Goal: Transaction & Acquisition: Purchase product/service

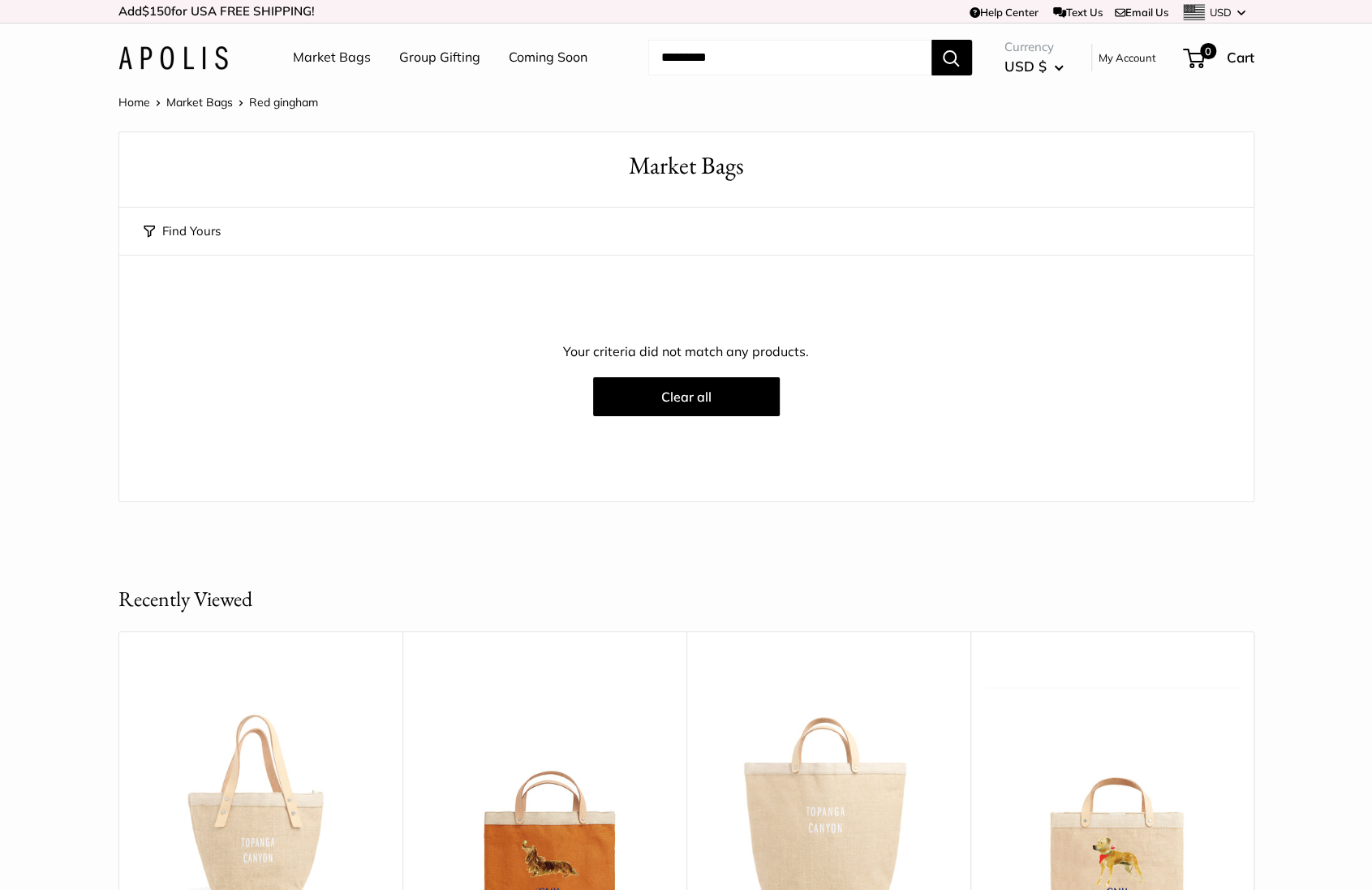
click at [330, 61] on link "Market Bags" at bounding box center [332, 58] width 78 height 24
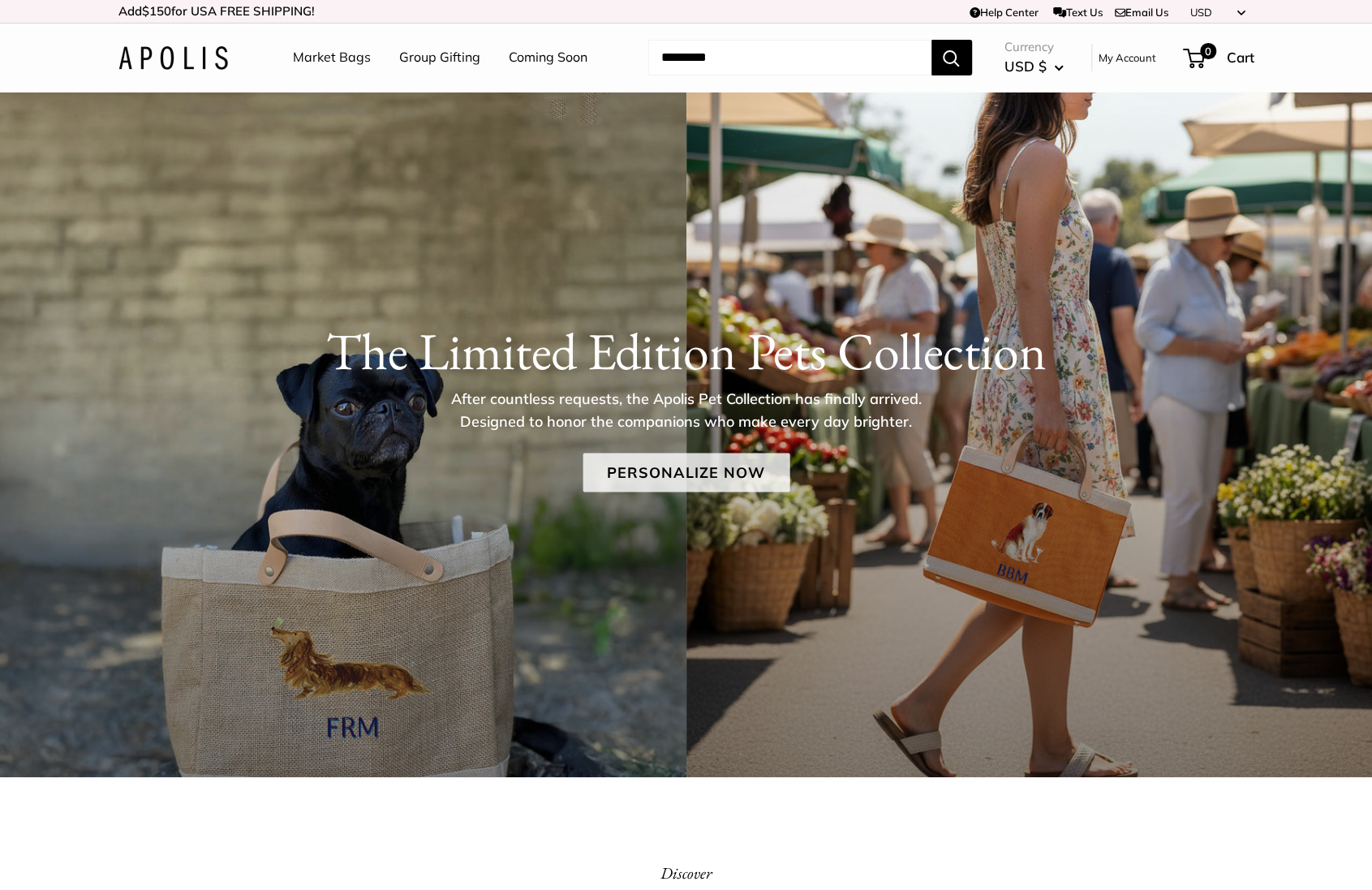
click at [676, 473] on link "Personalize Now" at bounding box center [686, 473] width 207 height 39
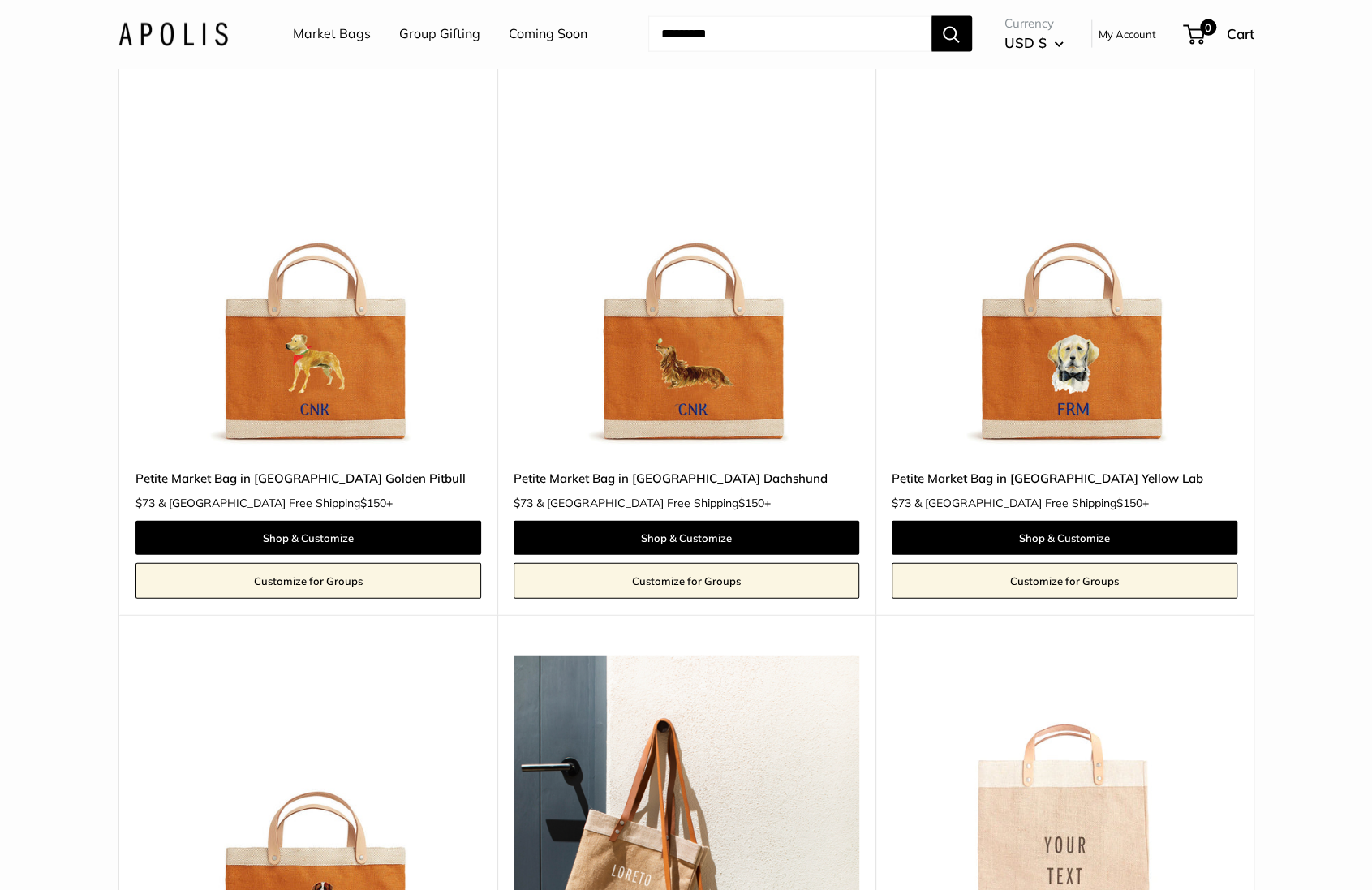
scroll to position [2415, 0]
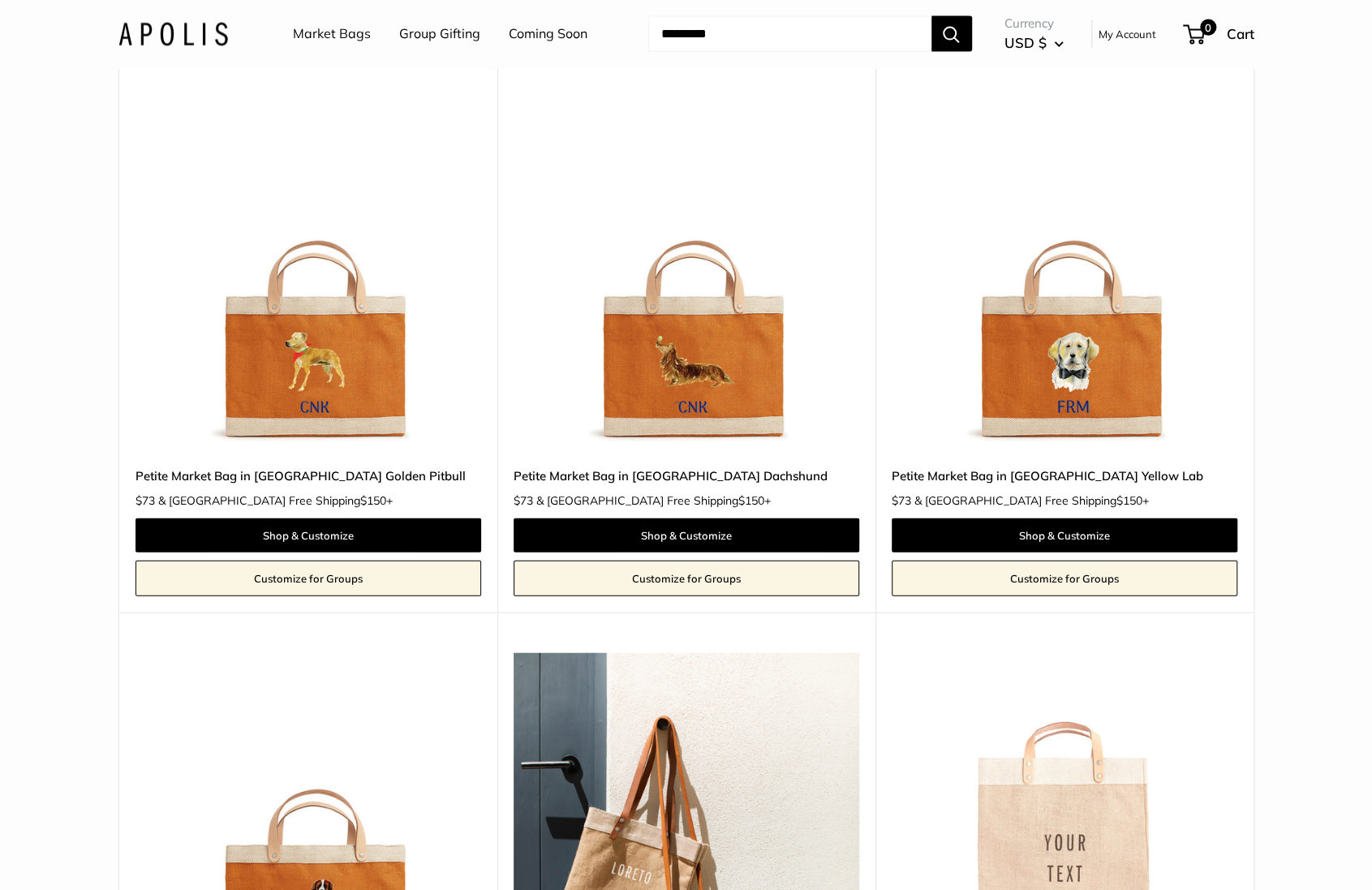
click at [0, 0] on img at bounding box center [0, 0] width 0 height 0
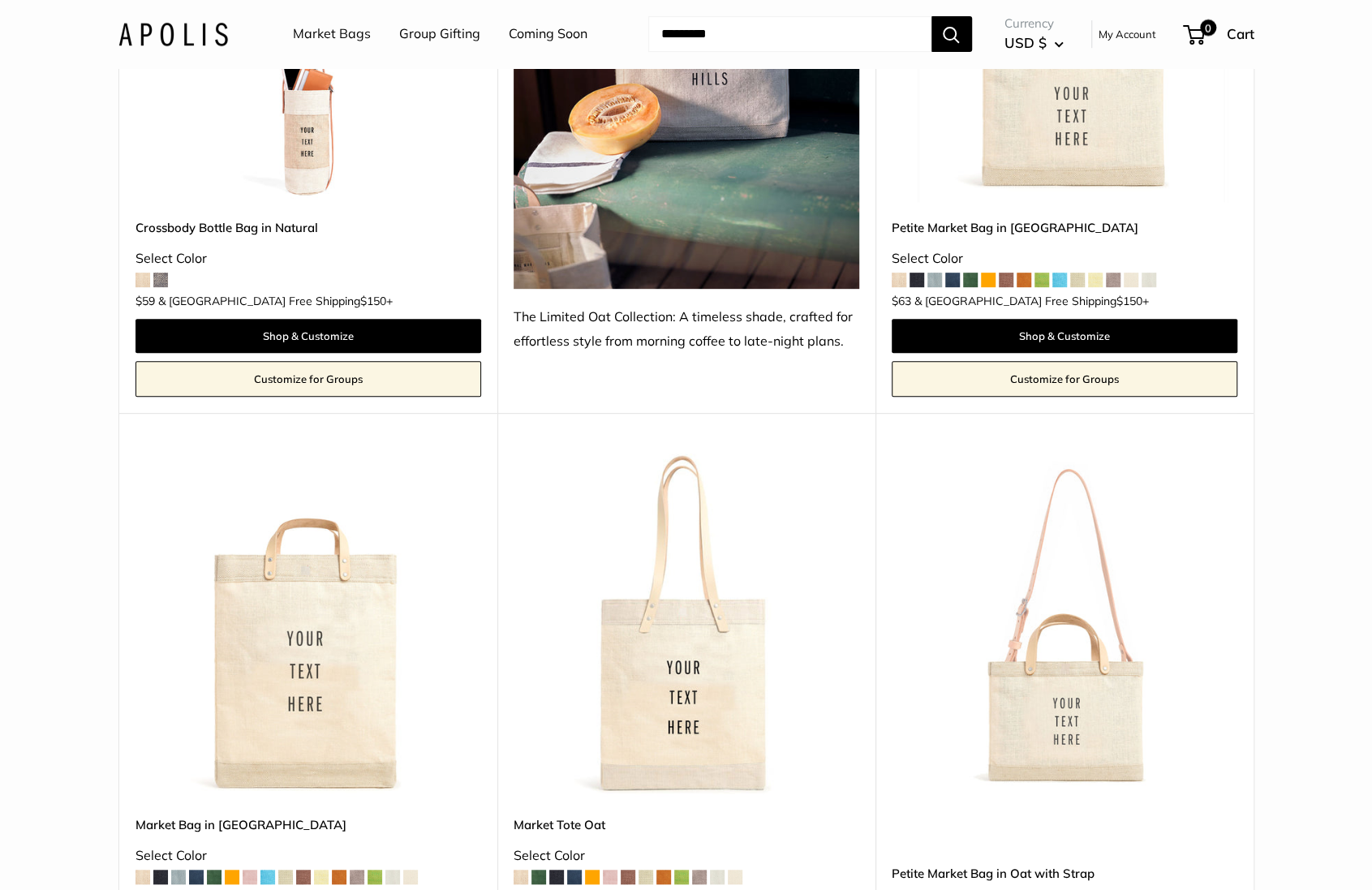
scroll to position [4490, 0]
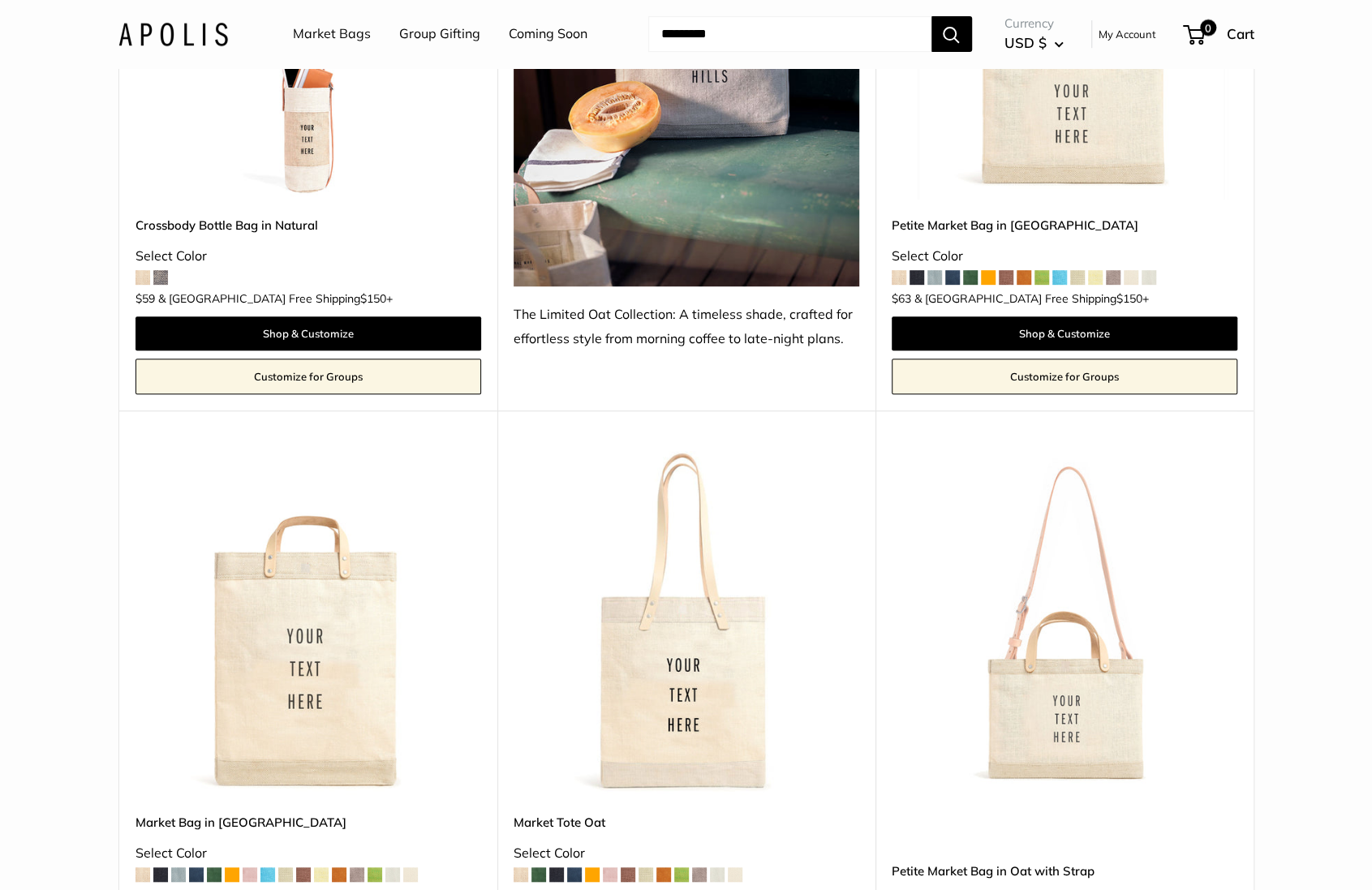
click at [0, 0] on img at bounding box center [0, 0] width 0 height 0
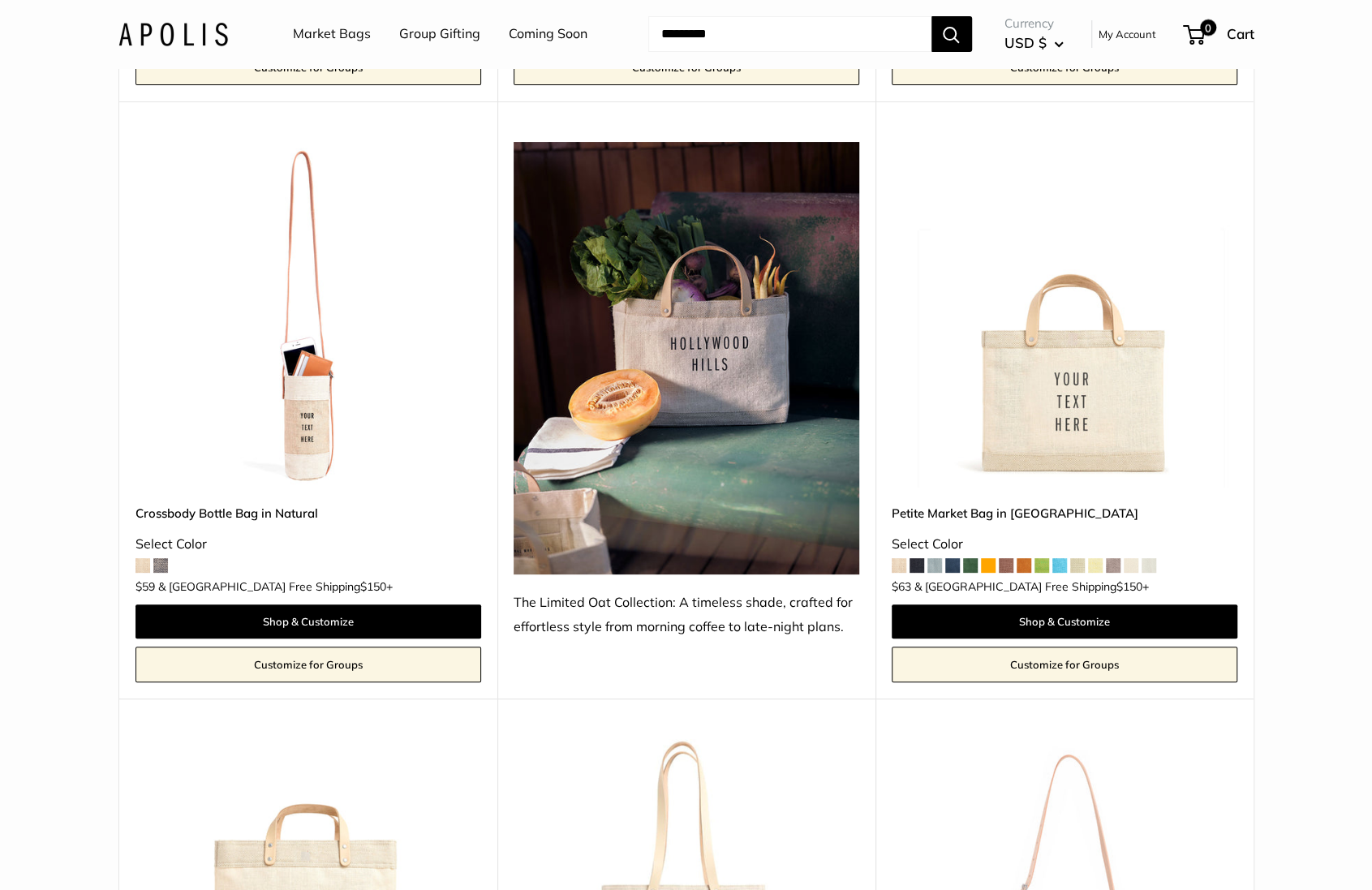
scroll to position [4204, 0]
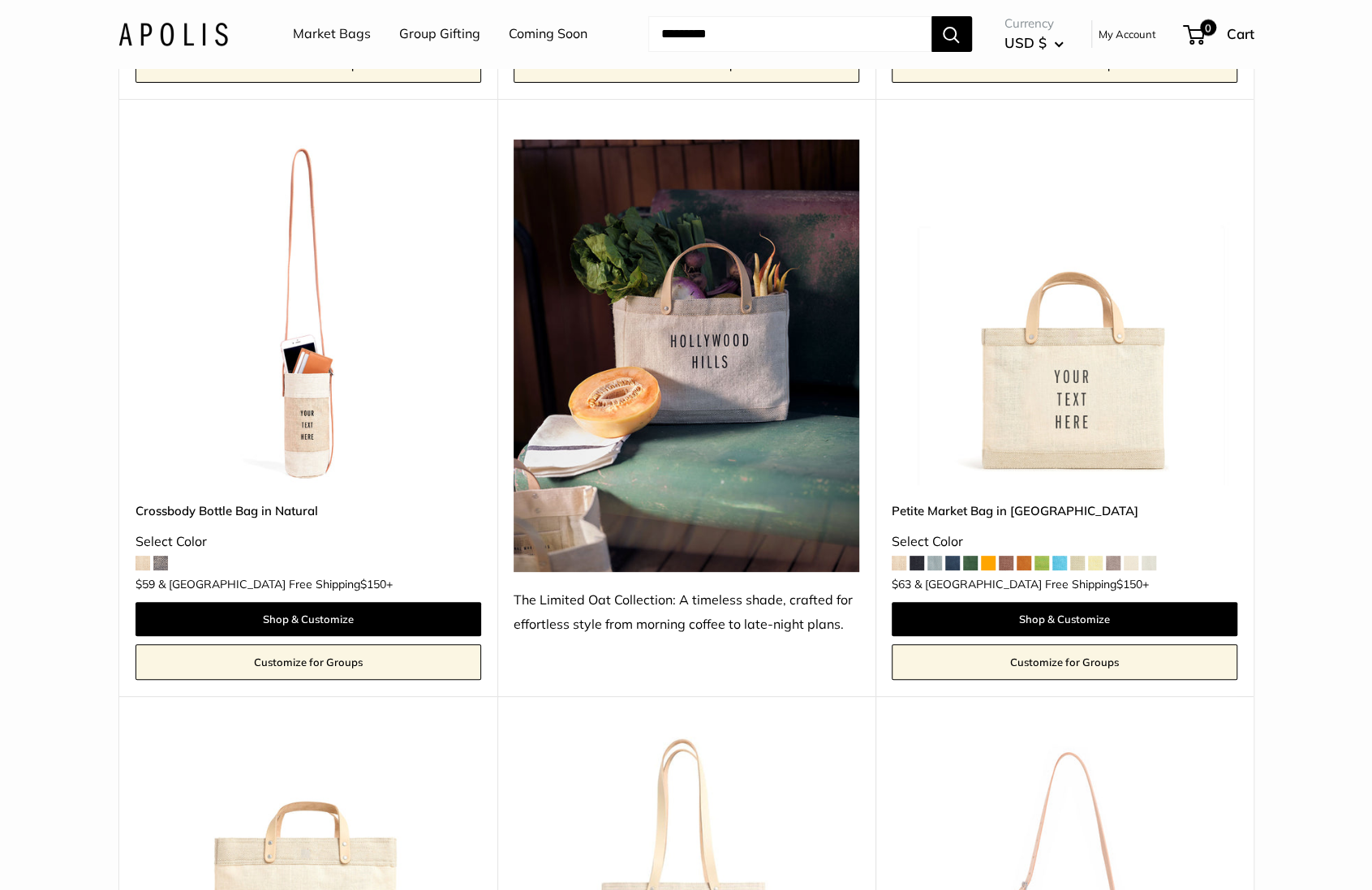
click at [0, 0] on img at bounding box center [0, 0] width 0 height 0
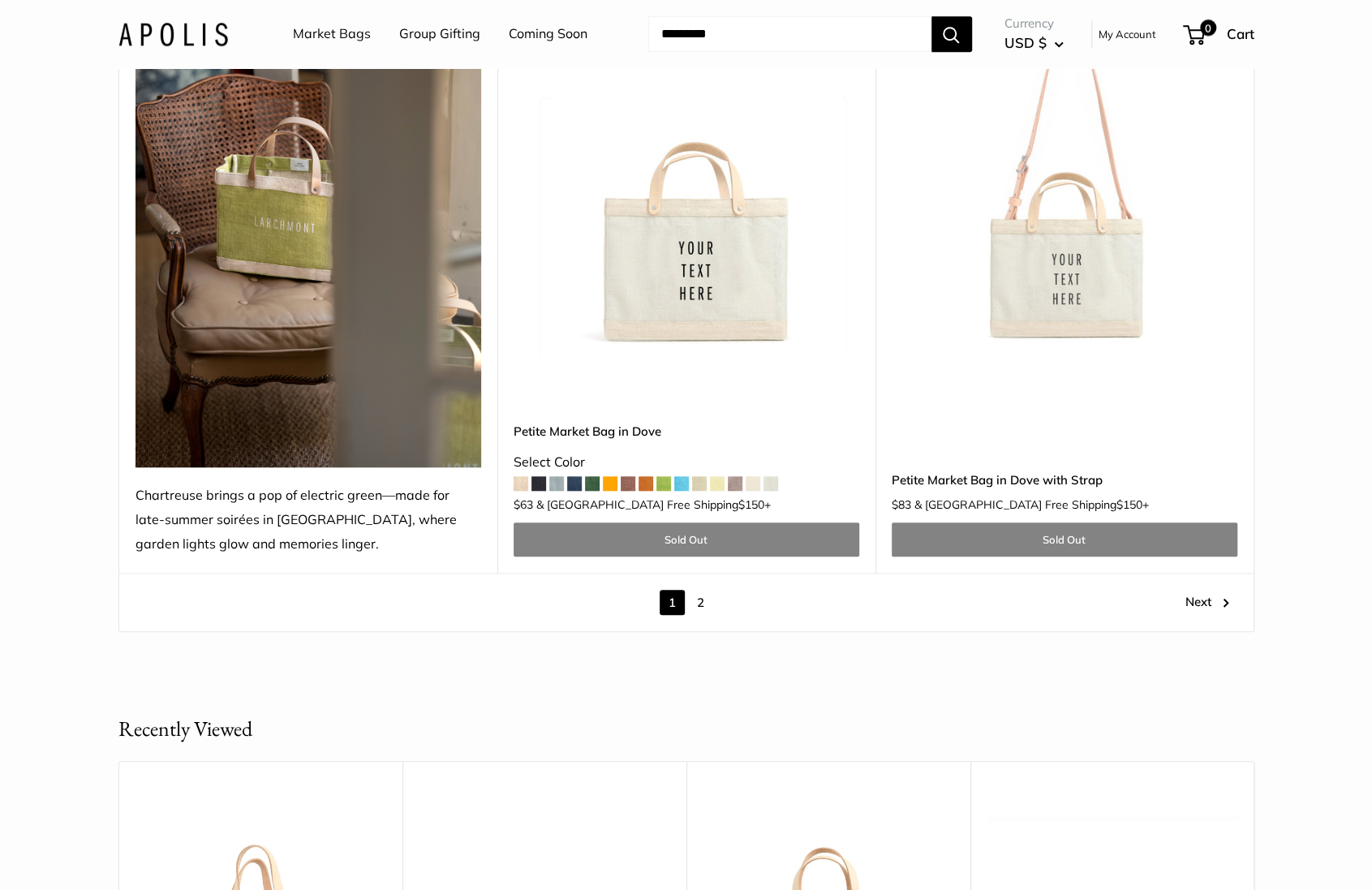
scroll to position [9027, 0]
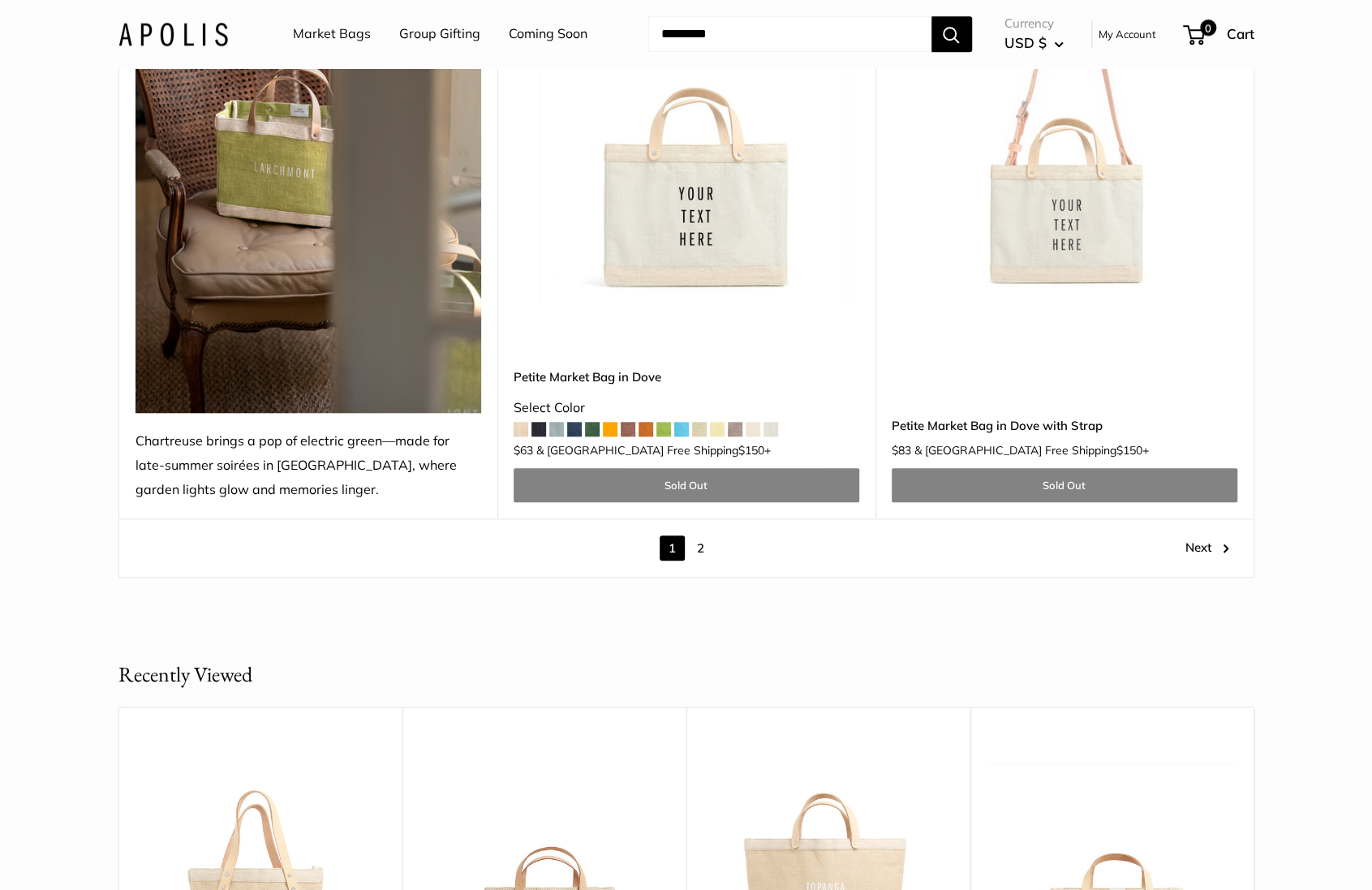
click at [699, 535] on link "2" at bounding box center [699, 548] width 25 height 25
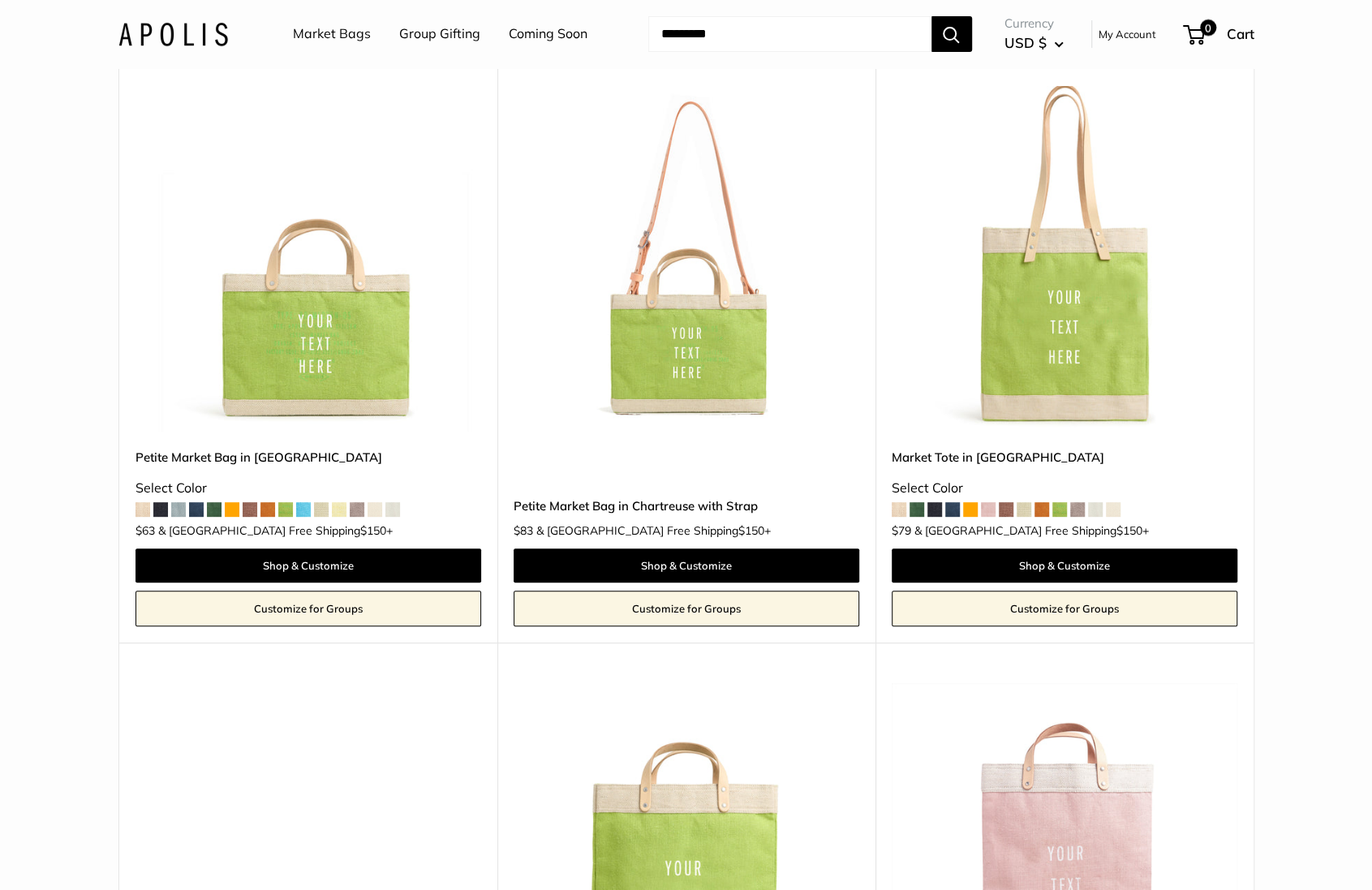
scroll to position [232, 0]
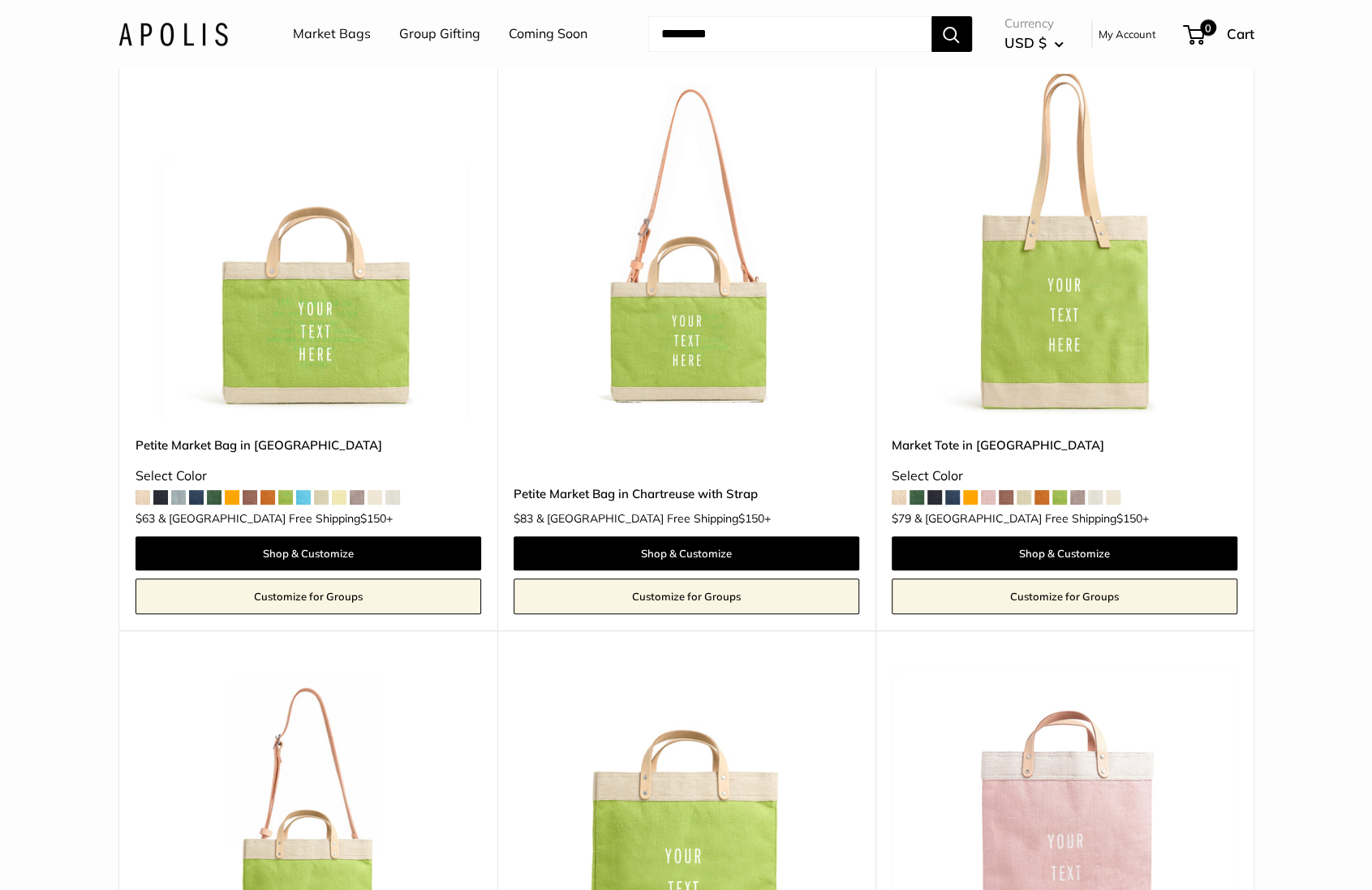
click at [0, 0] on img at bounding box center [0, 0] width 0 height 0
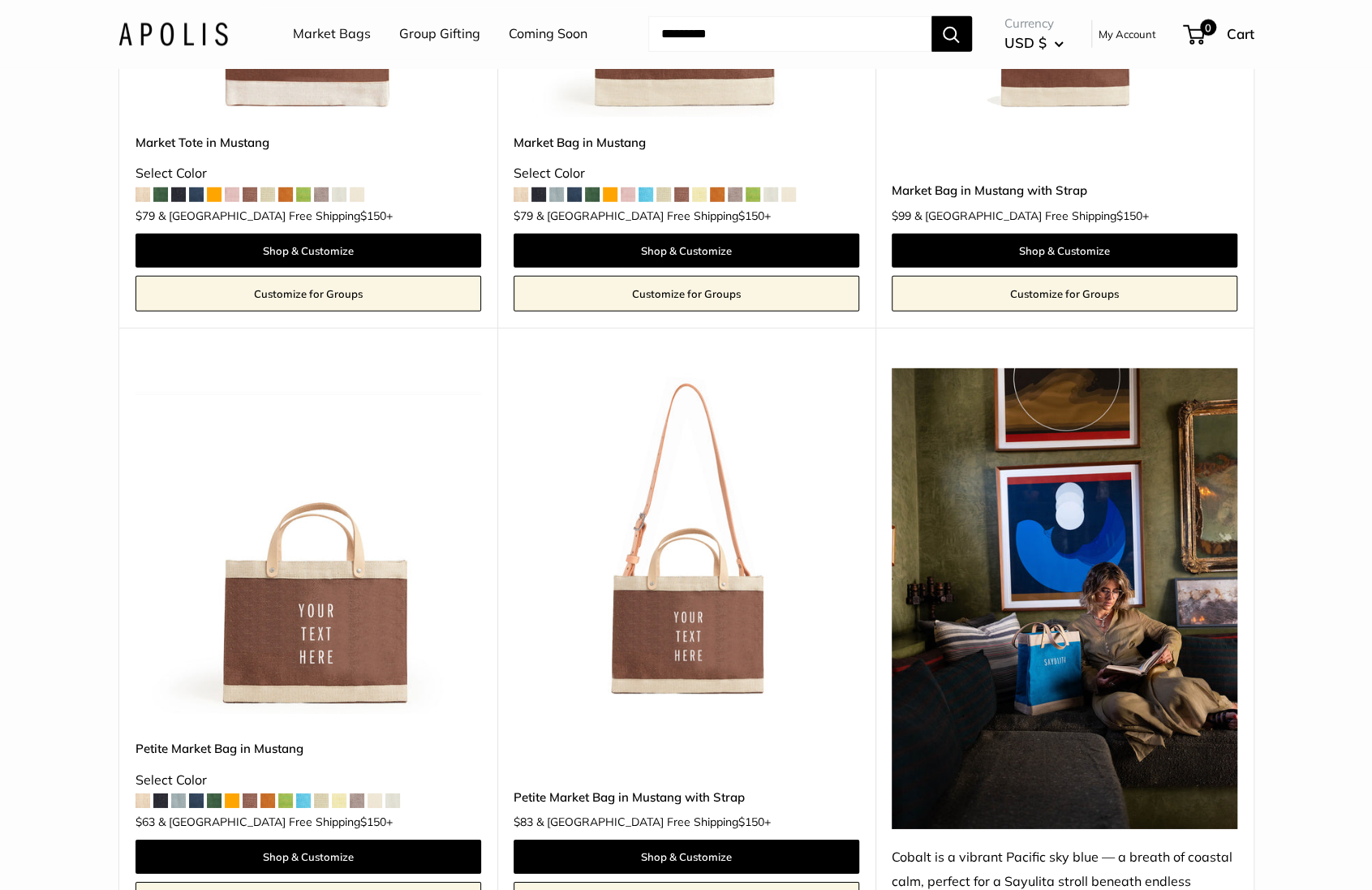
scroll to position [3019, 0]
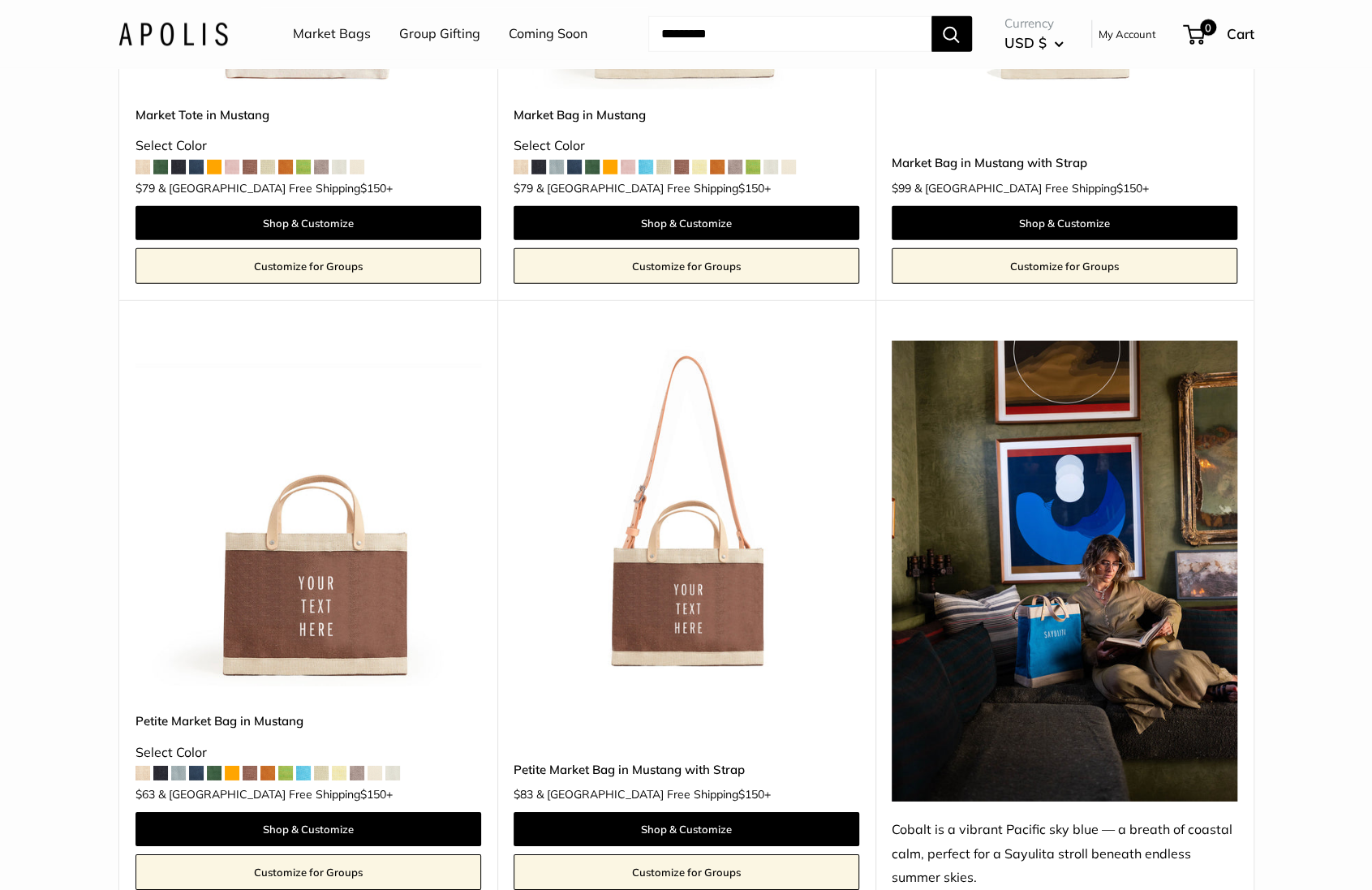
click at [0, 0] on img at bounding box center [0, 0] width 0 height 0
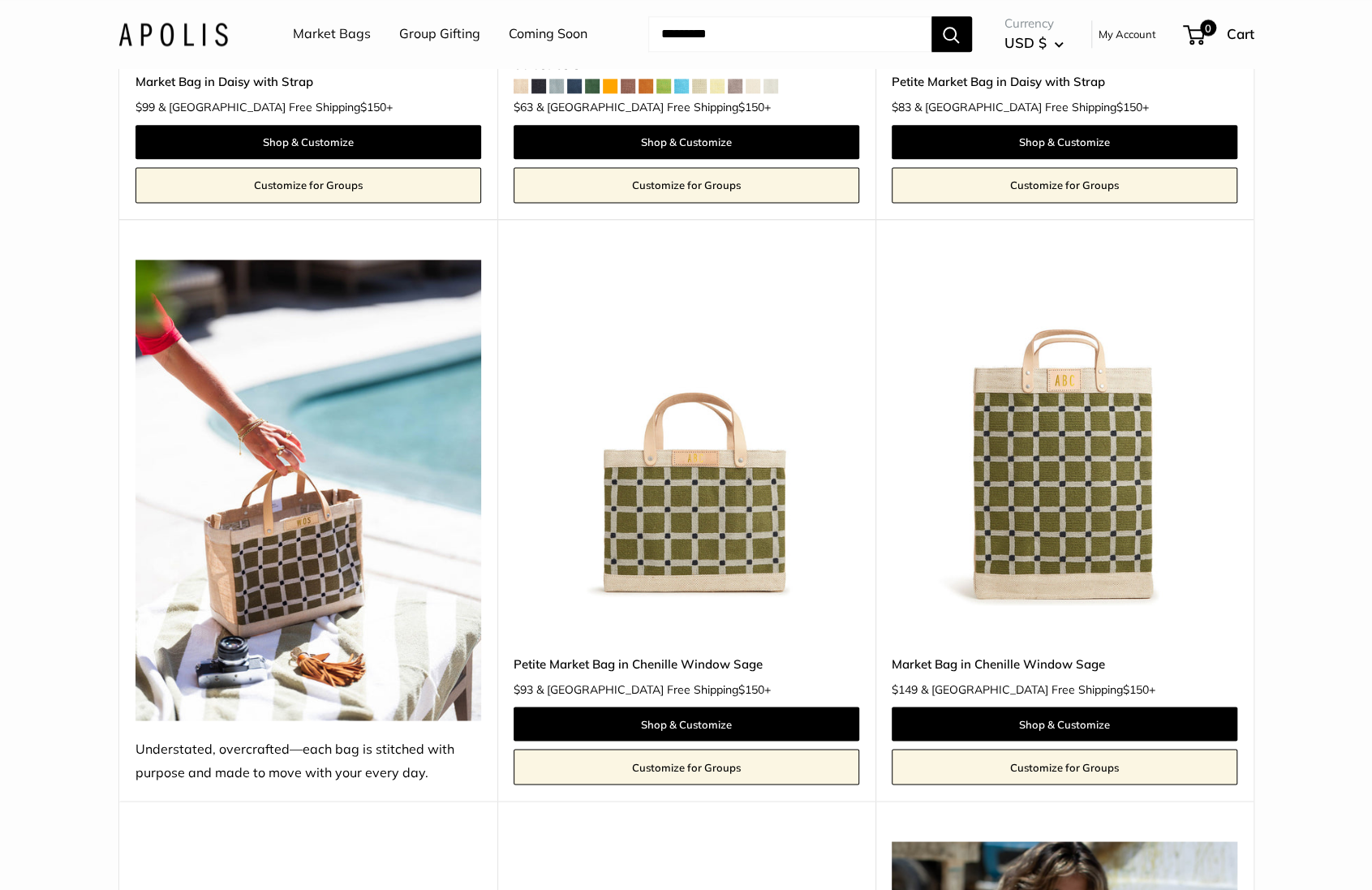
scroll to position [5498, 0]
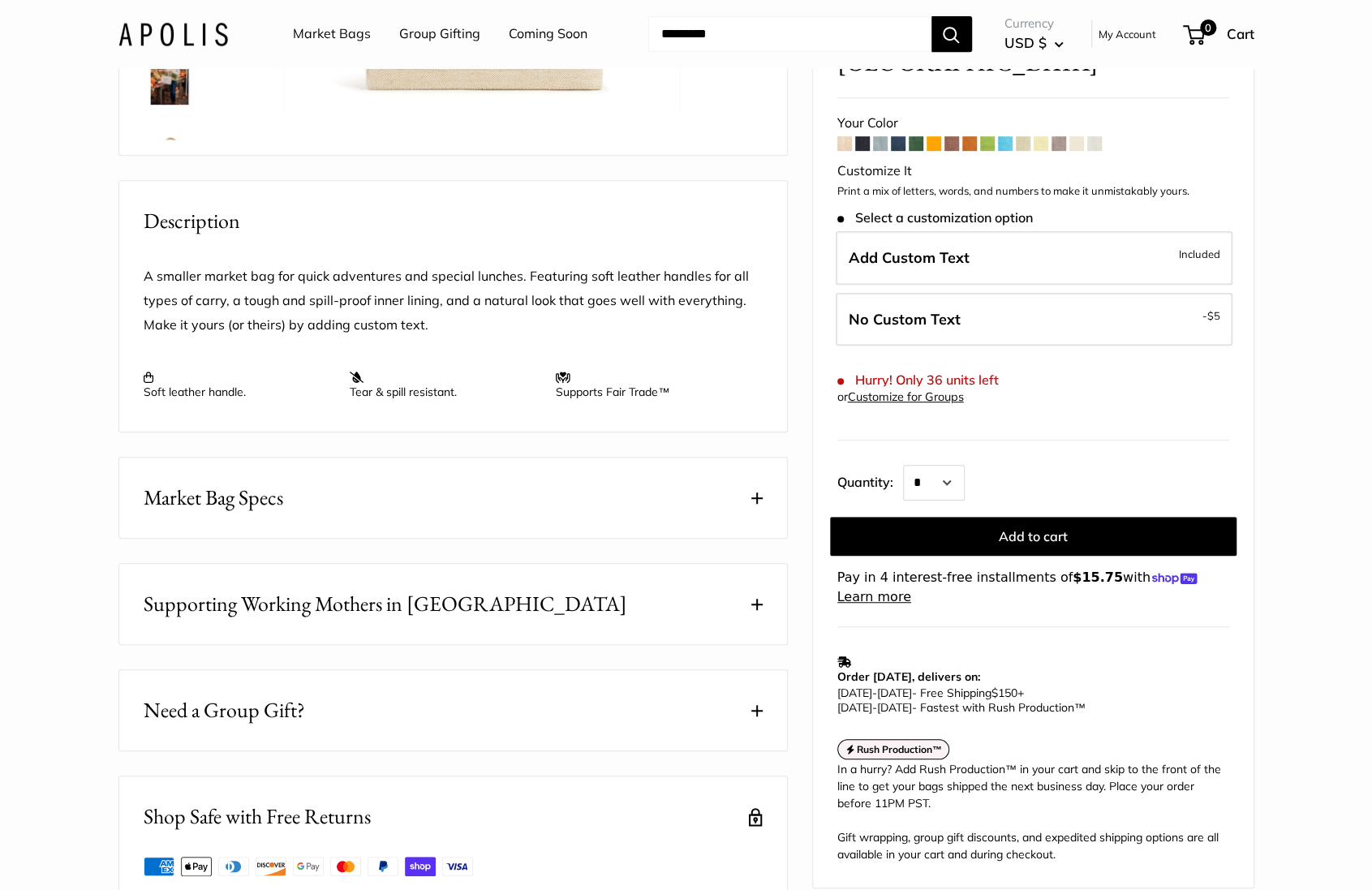
scroll to position [510, 0]
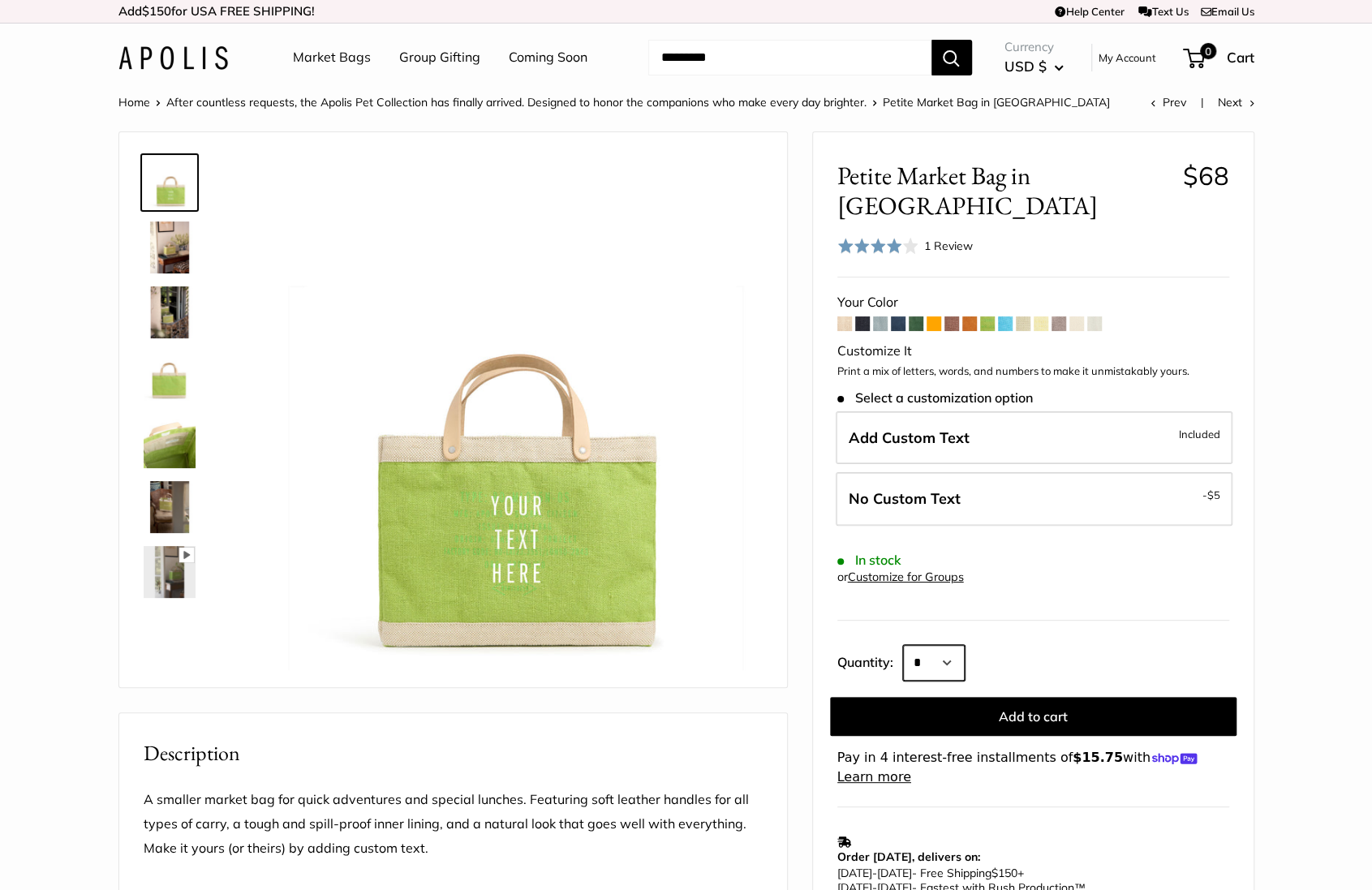
click at [936, 645] on select "* * * * * * * * * *** *** *** *** *** *** *** *** *** *** *** *** *** *** *** *…" at bounding box center [933, 663] width 61 height 35
select select "***"
click at [903, 645] on select "* * * * * * * * * *** *** *** *** *** *** *** *** *** *** *** *** *** *** *** *…" at bounding box center [933, 663] width 61 height 35
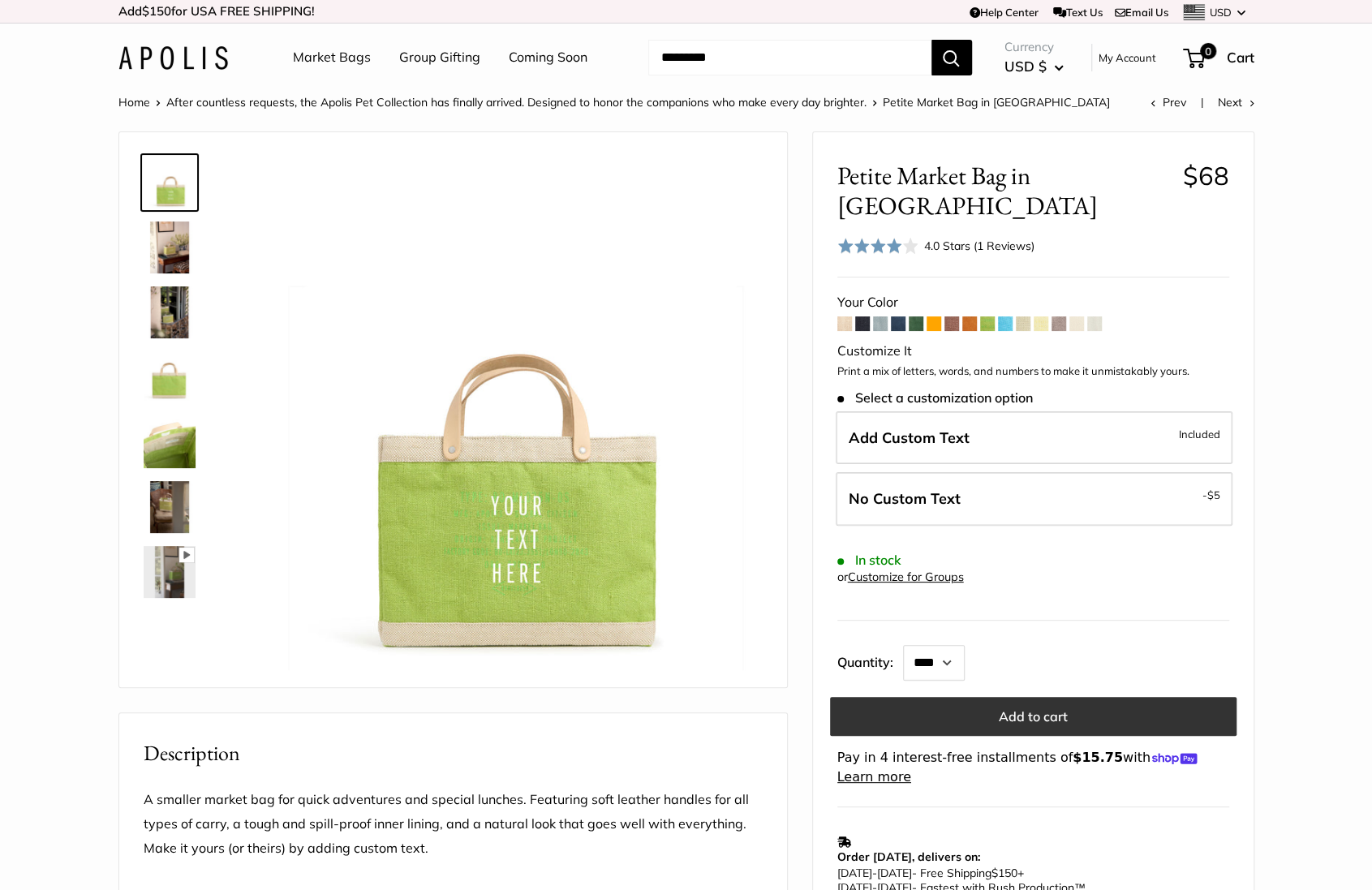
click at [1017, 697] on button "Add to cart" at bounding box center [1032, 716] width 406 height 39
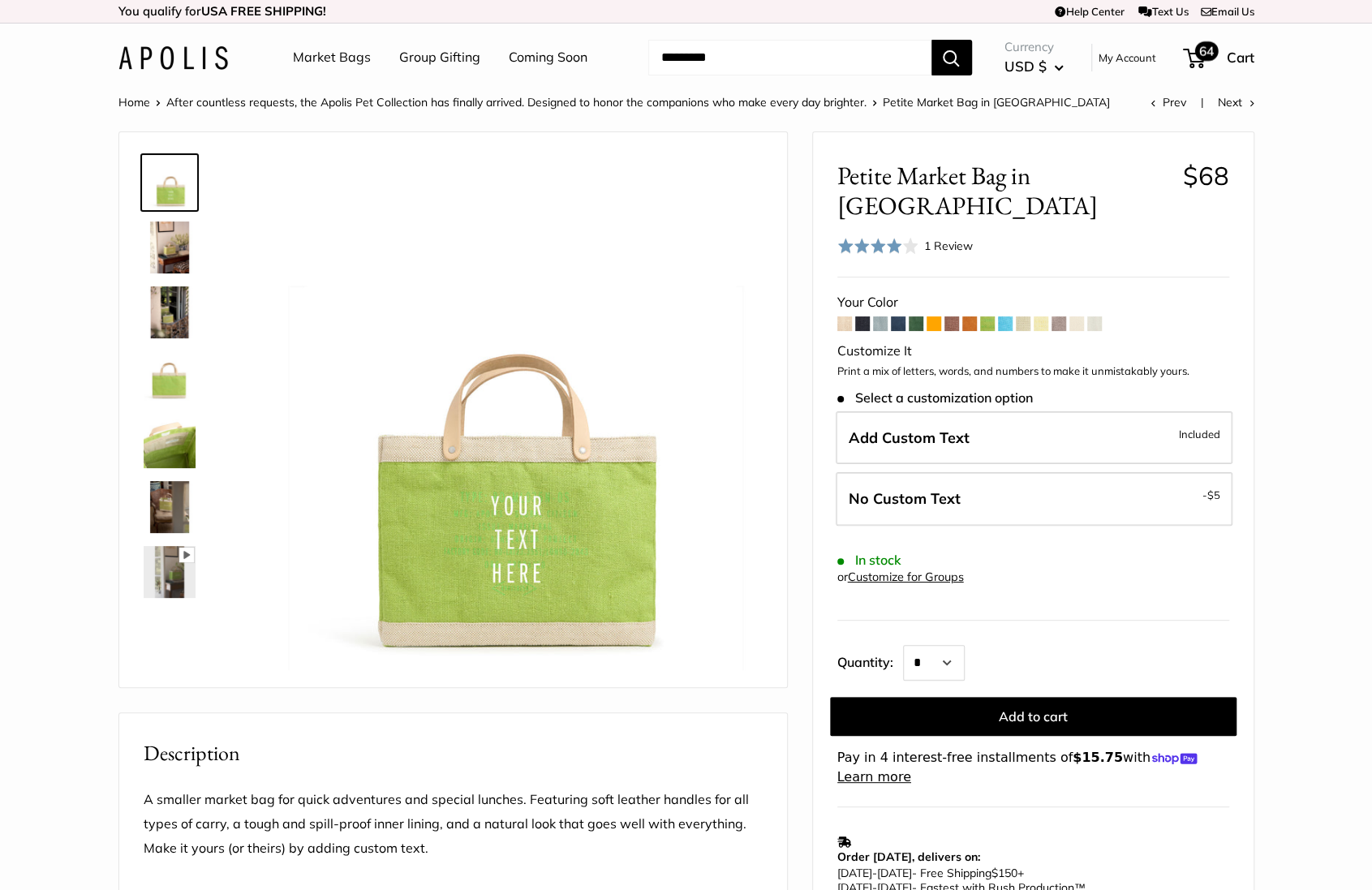
click at [1198, 55] on span "64" at bounding box center [1205, 51] width 23 height 19
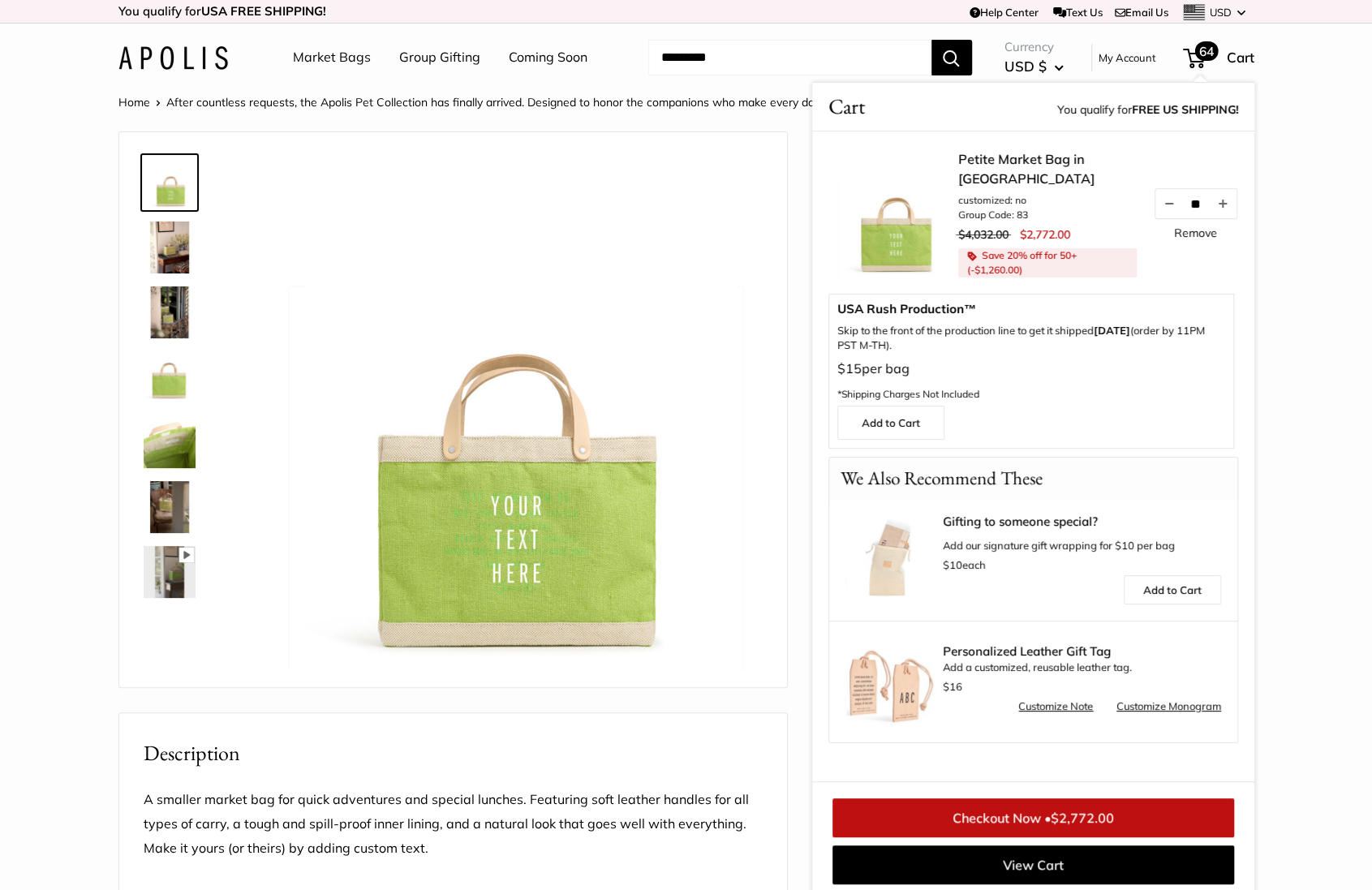
click at [1208, 230] on link "Remove" at bounding box center [1195, 233] width 43 height 11
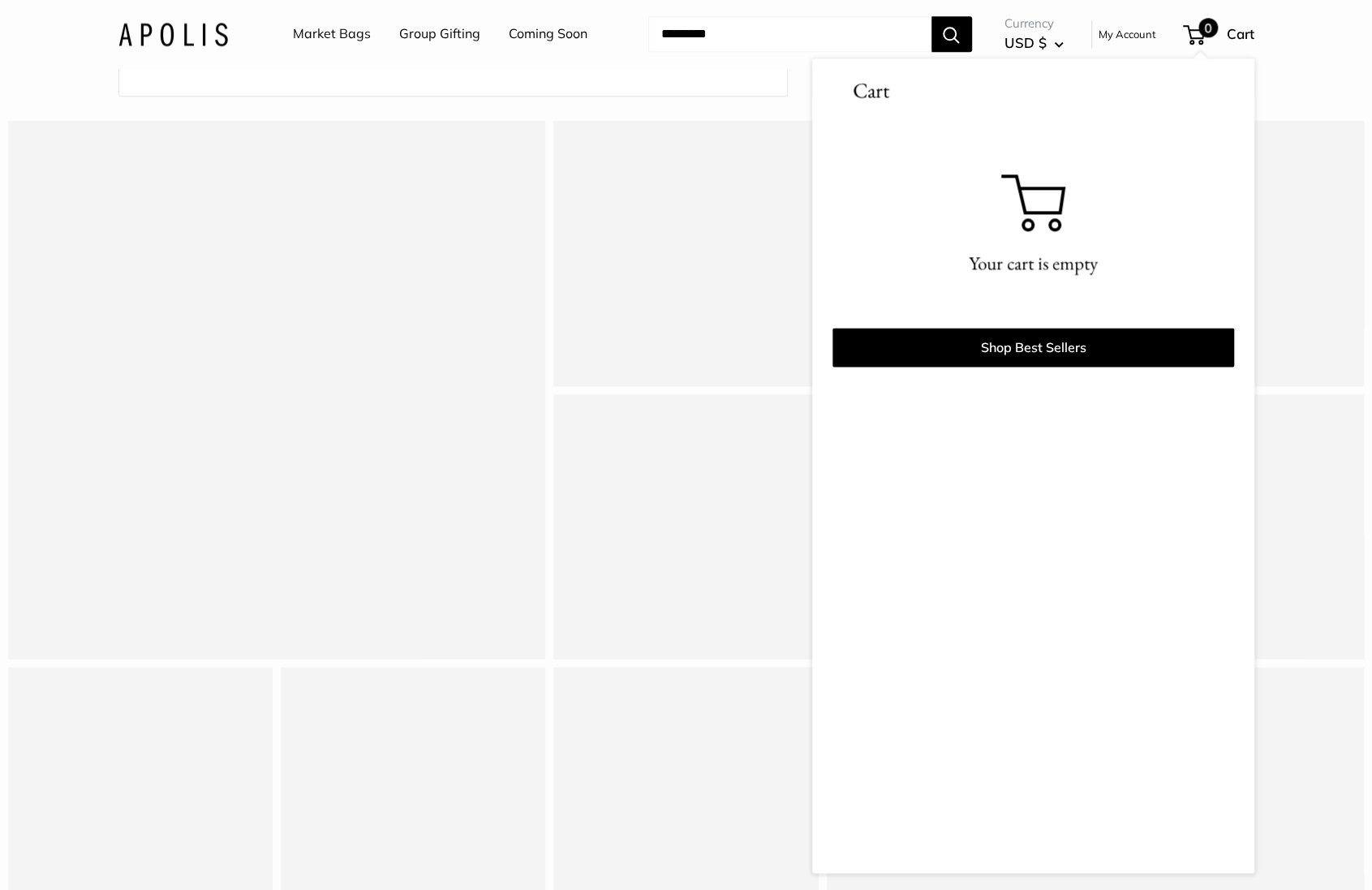
scroll to position [1396, 0]
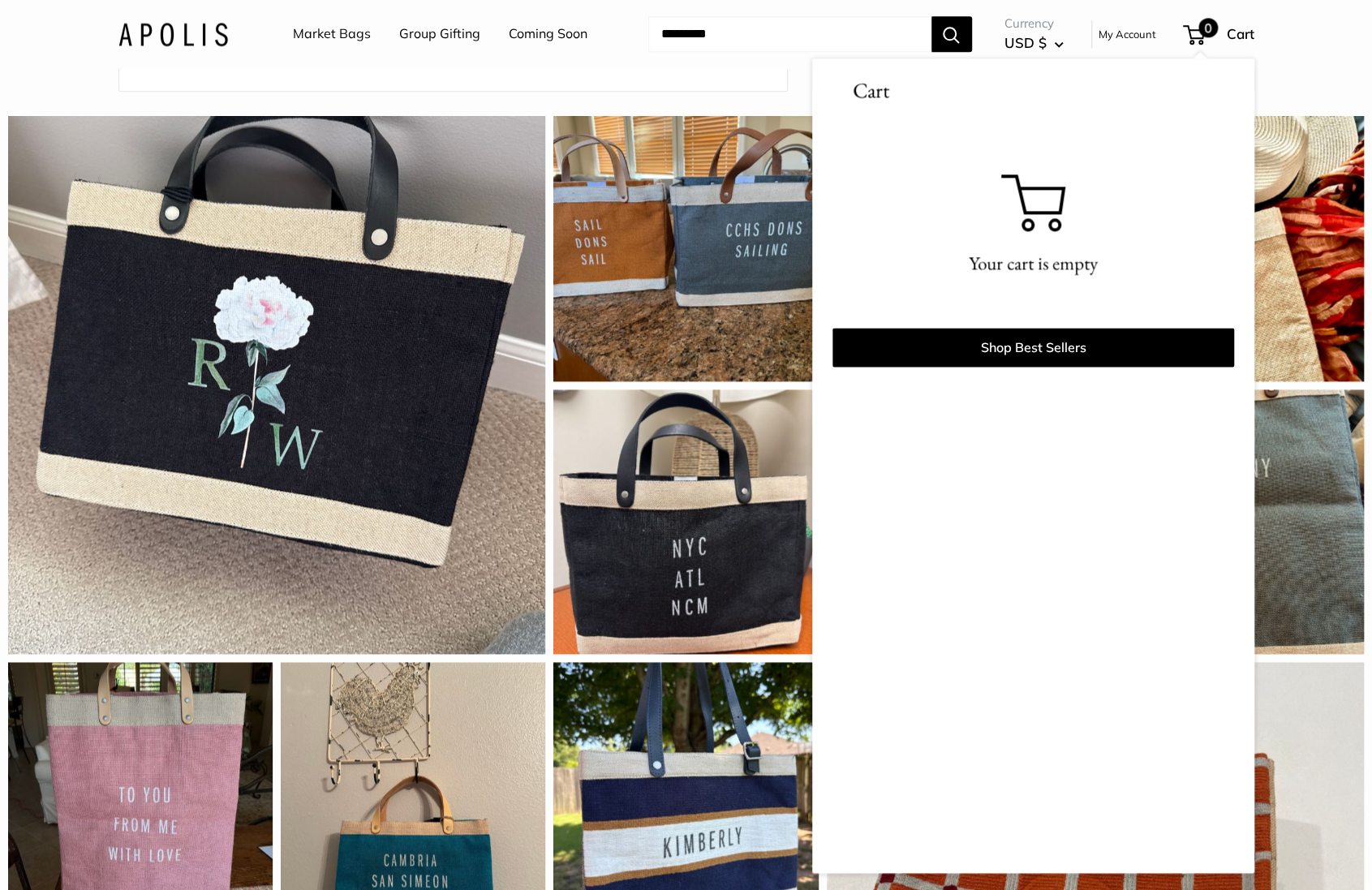
click at [392, 139] on div "Home After countless requests, the Apolis Pet Collection has finally arrived. D…" at bounding box center [686, 230] width 1372 height 3068
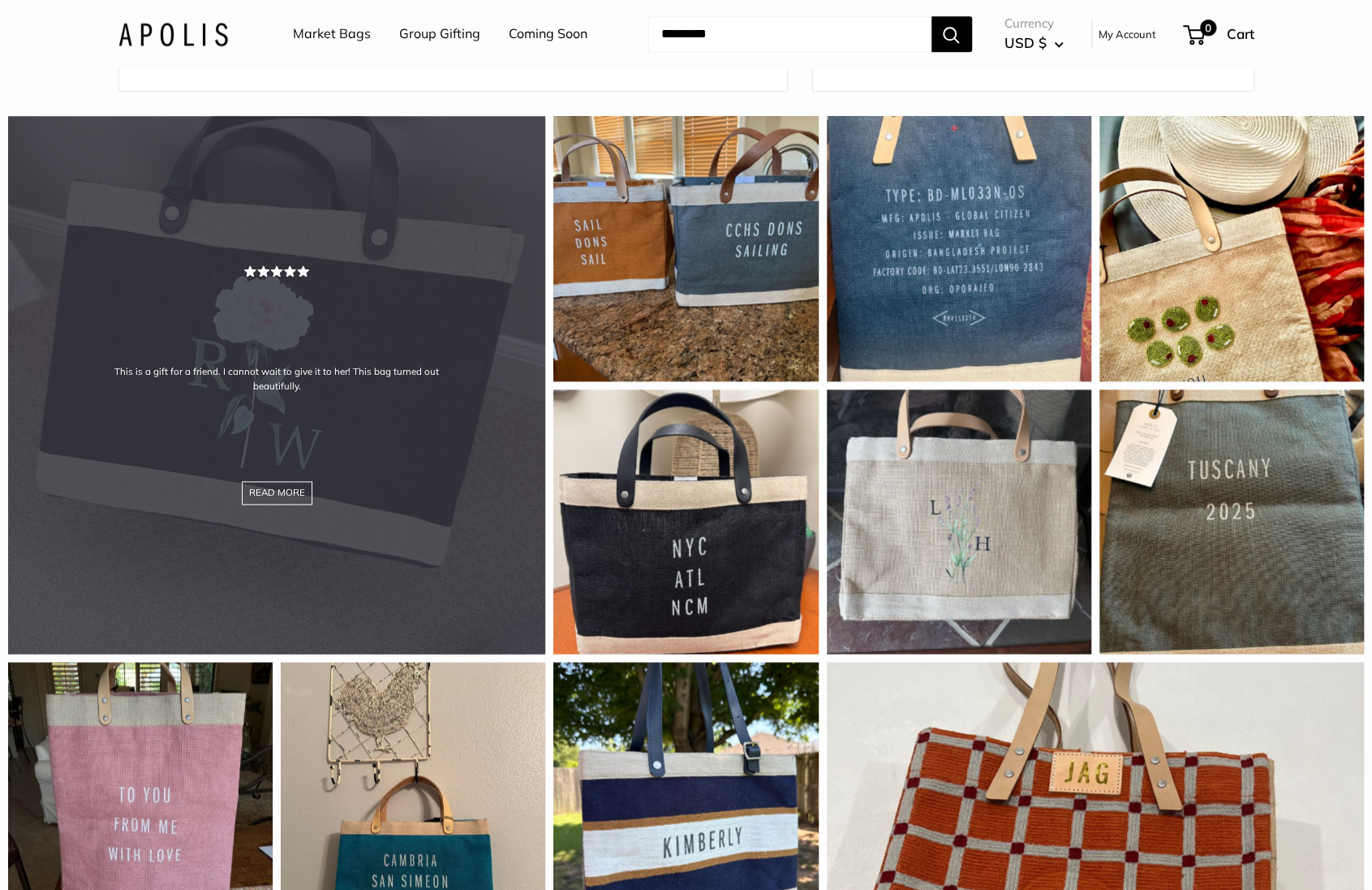
click at [339, 309] on div "This is a gift for a friend. I cannot wait to give it to her! This bag turned o…" at bounding box center [276, 384] width 537 height 537
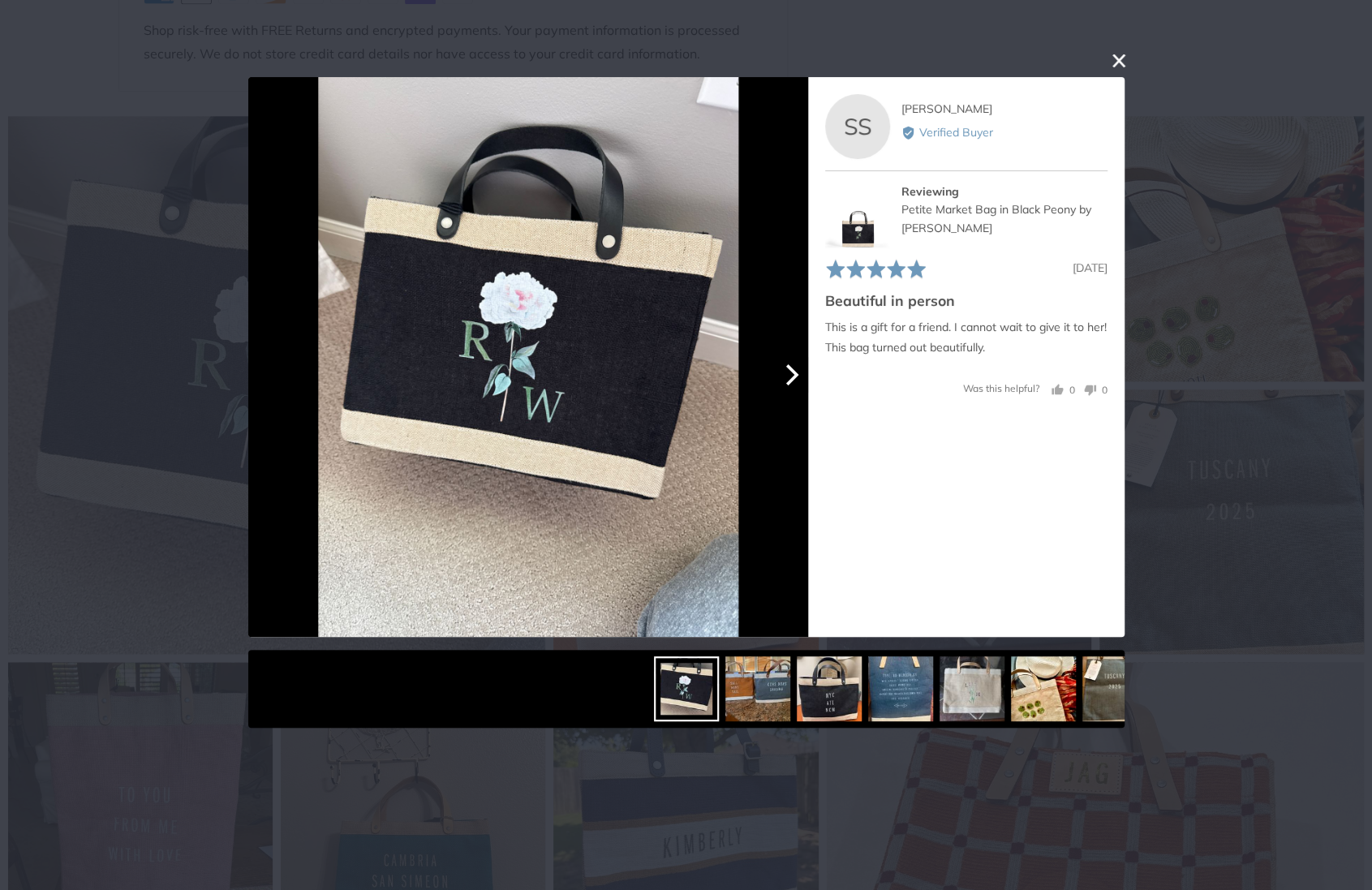
click at [784, 388] on button "Next" at bounding box center [789, 375] width 35 height 35
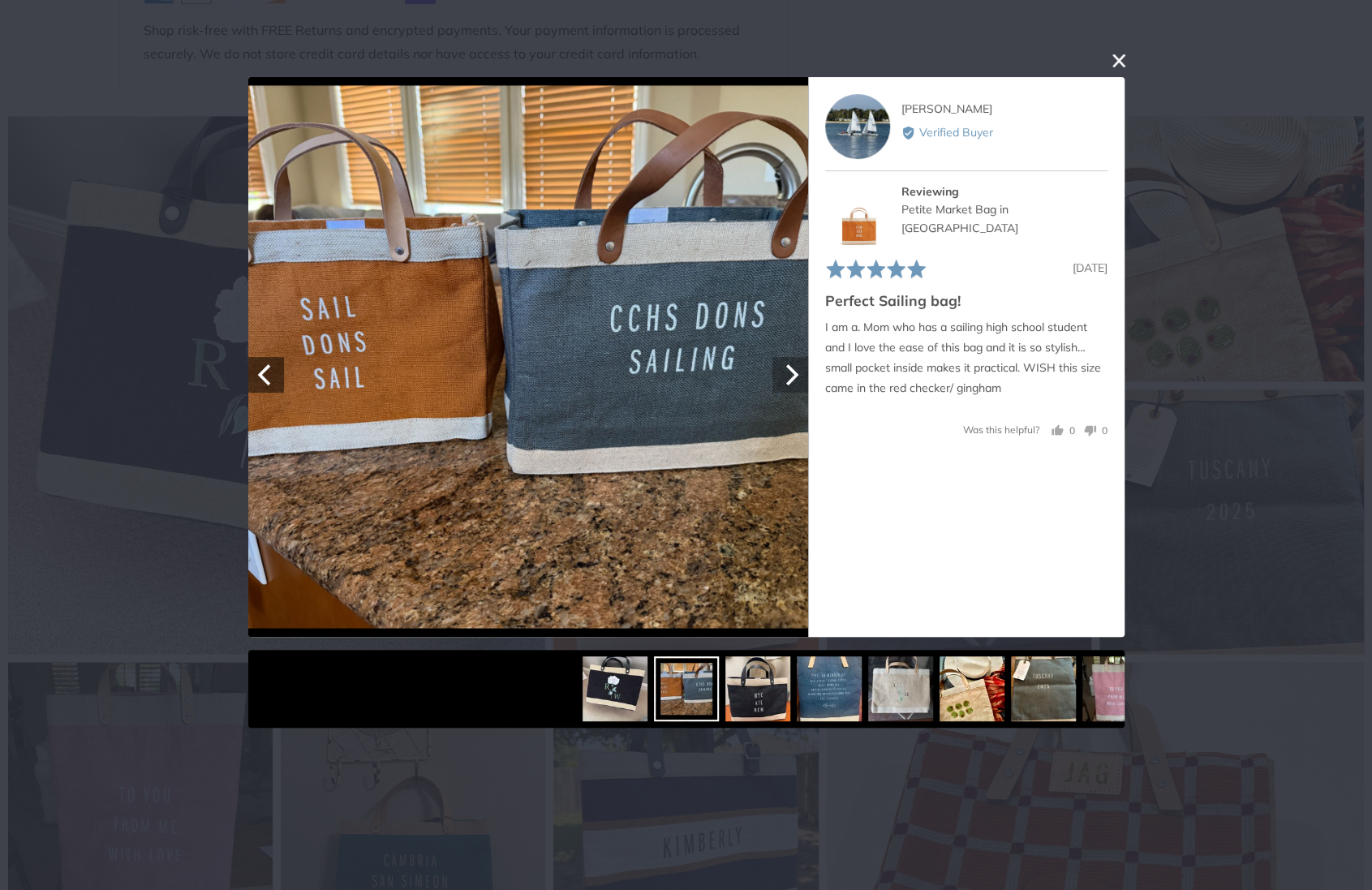
click at [791, 386] on button "Next" at bounding box center [789, 375] width 35 height 35
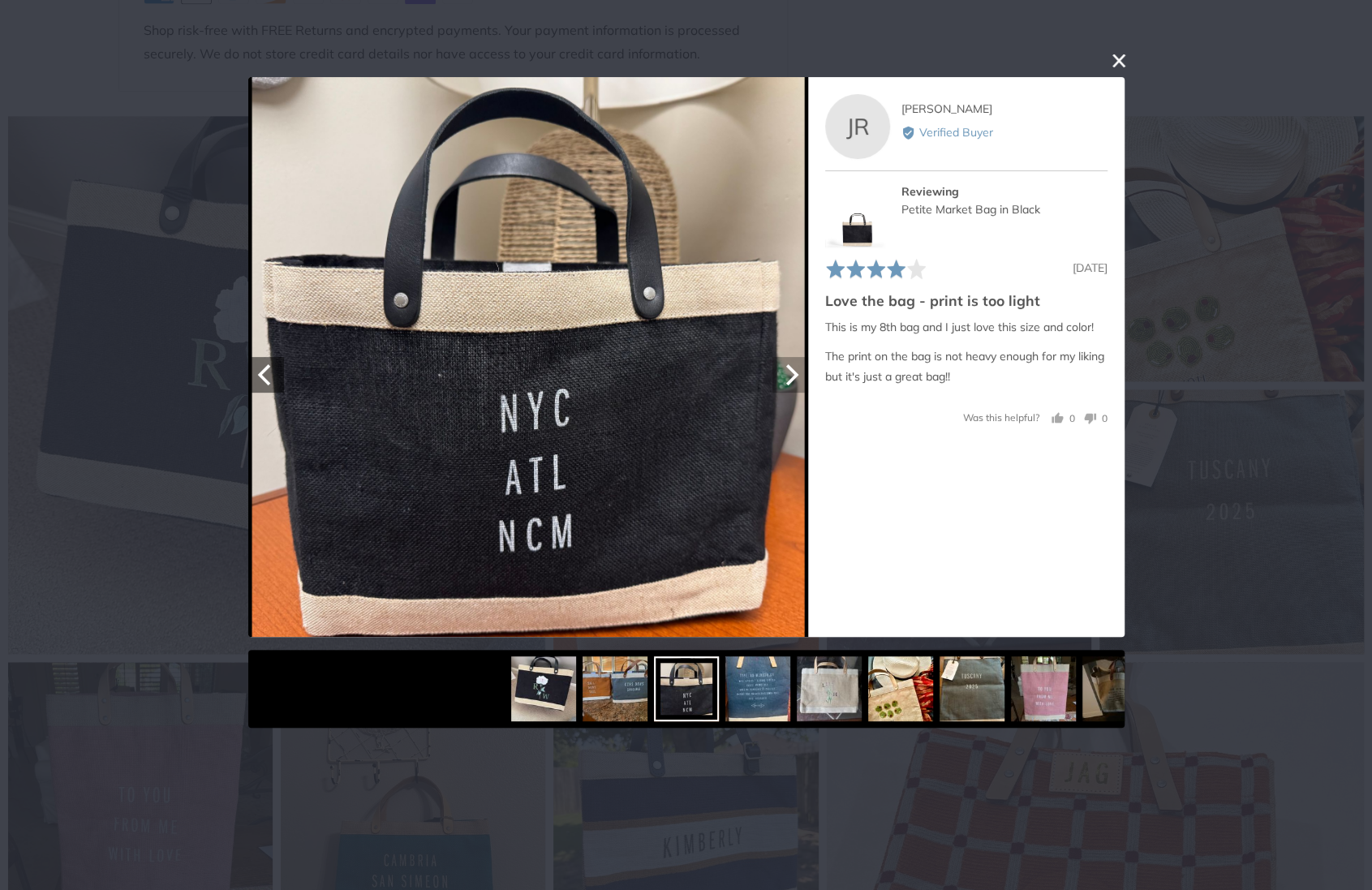
click at [784, 378] on icon "Next" at bounding box center [789, 375] width 21 height 21
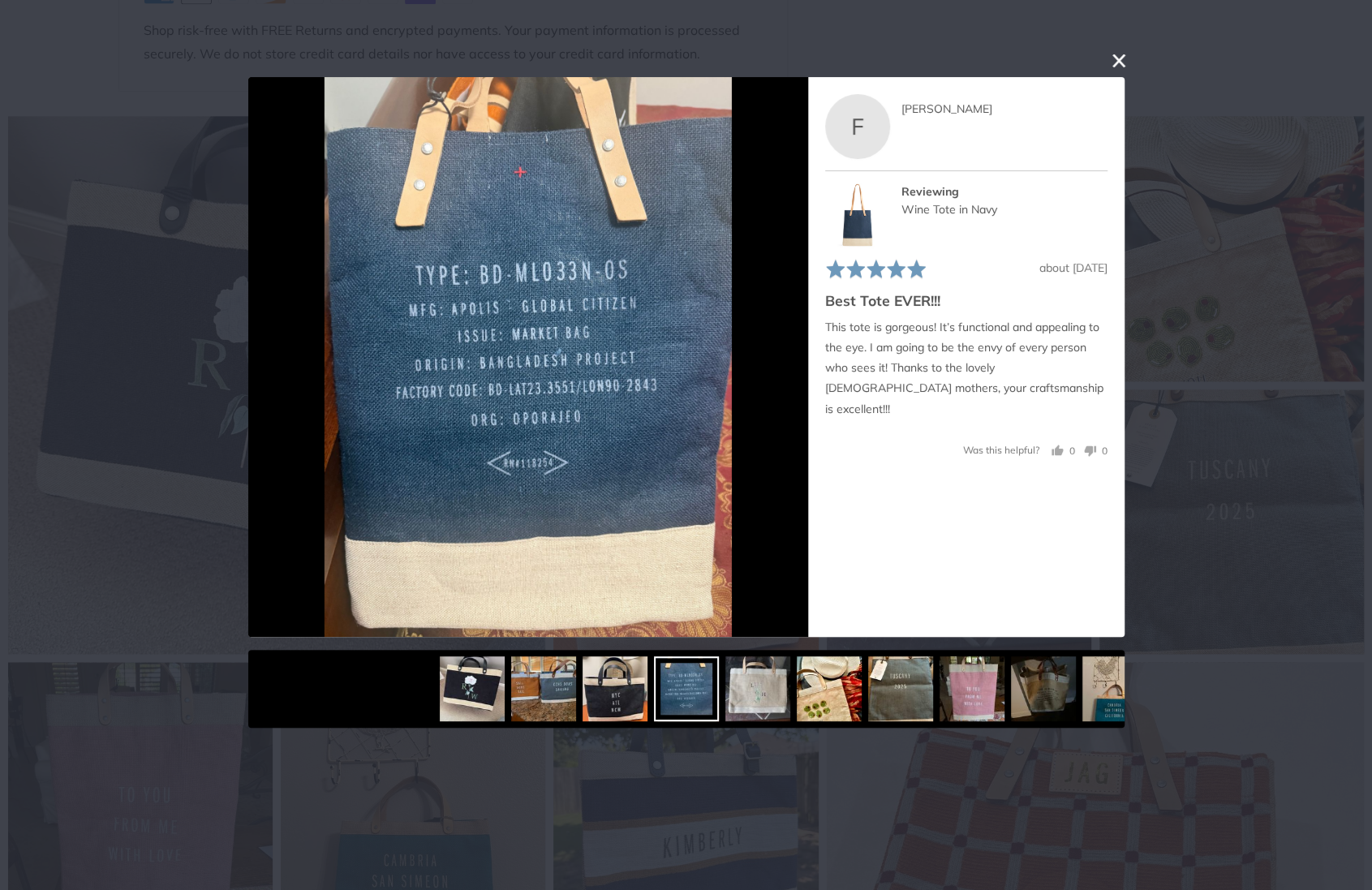
click at [1120, 67] on button "close this modal window" at bounding box center [1118, 60] width 19 height 19
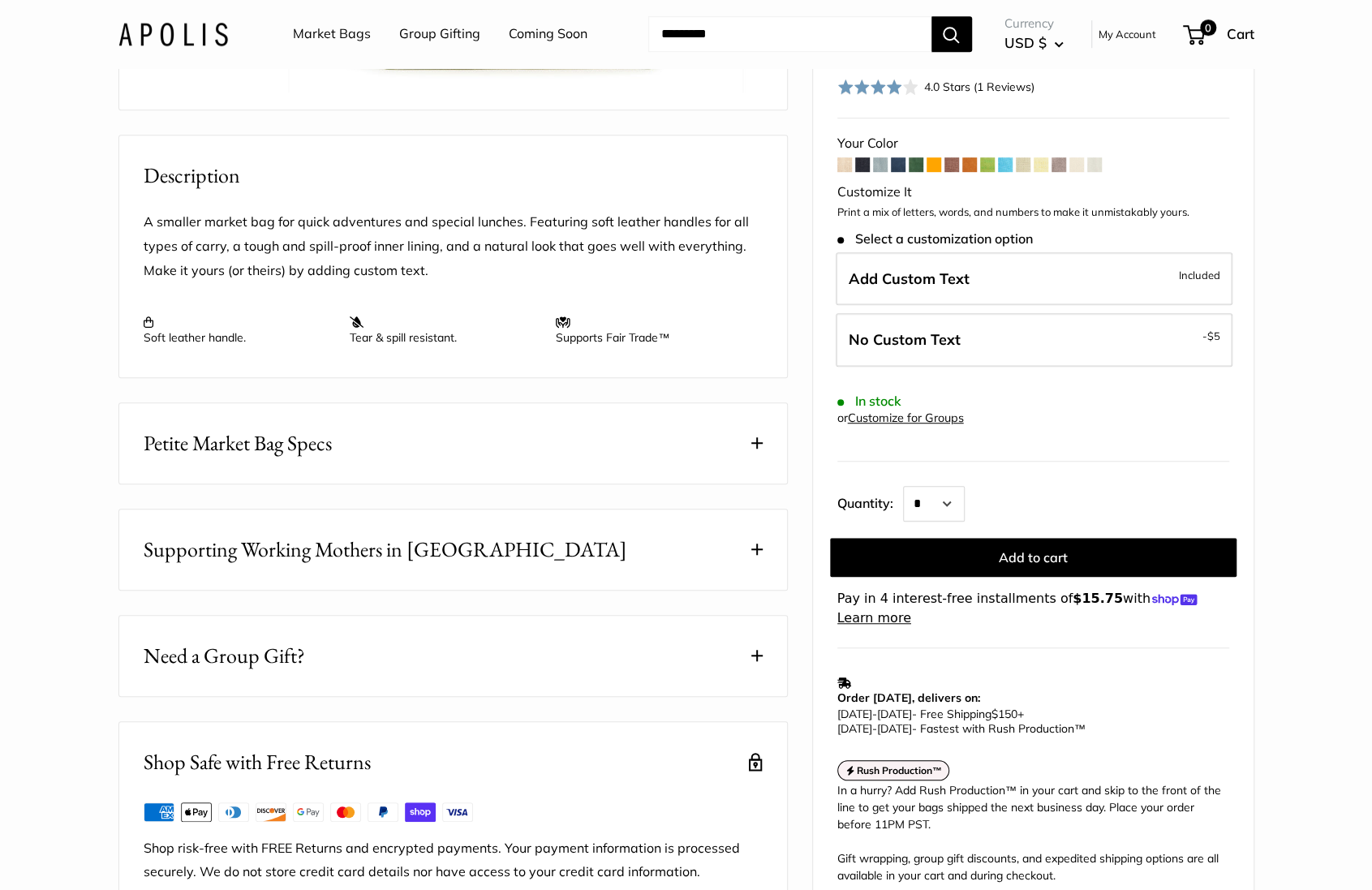
scroll to position [0, 0]
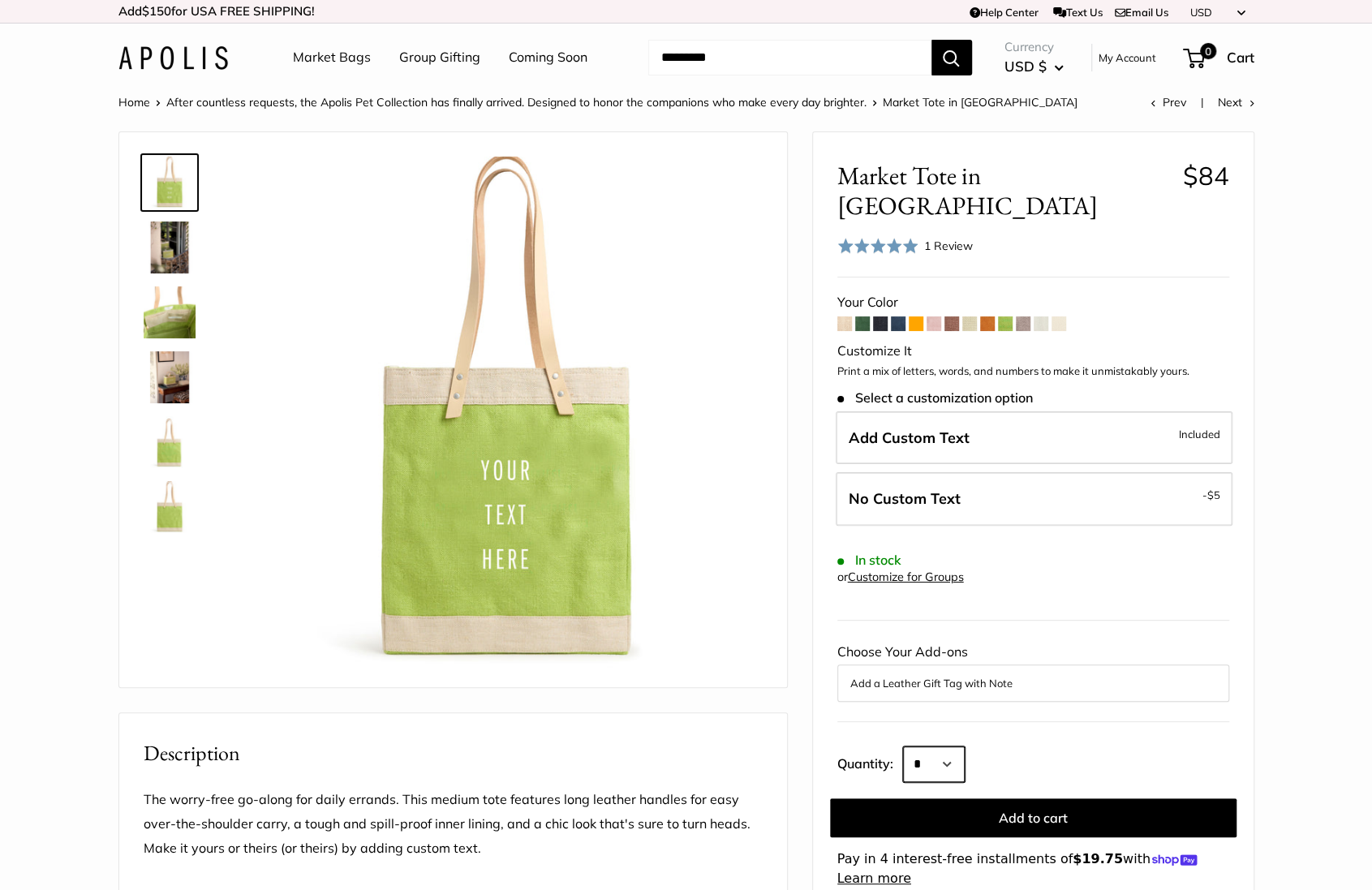
click at [932, 746] on select "* * * * * * * * * *** *** *** *** *** *** *** *** *** *** *** *** *** *** *** *…" at bounding box center [933, 764] width 61 height 35
select select "***"
click at [903, 746] on select "* * * * * * * * * *** *** *** *** *** *** *** *** *** *** *** *** *** *** *** *…" at bounding box center [933, 764] width 61 height 35
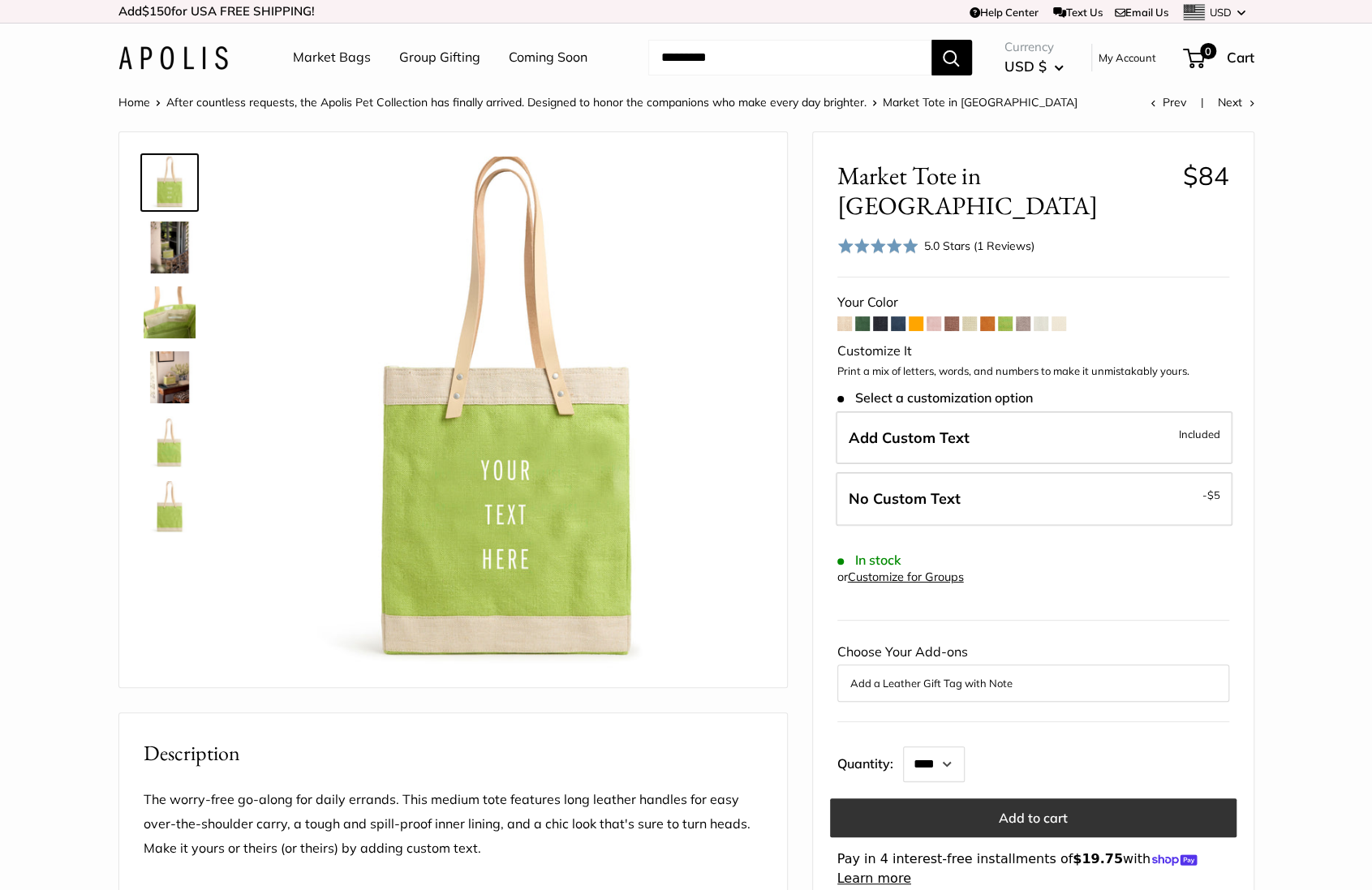
click at [1043, 798] on button "Add to cart" at bounding box center [1032, 818] width 406 height 39
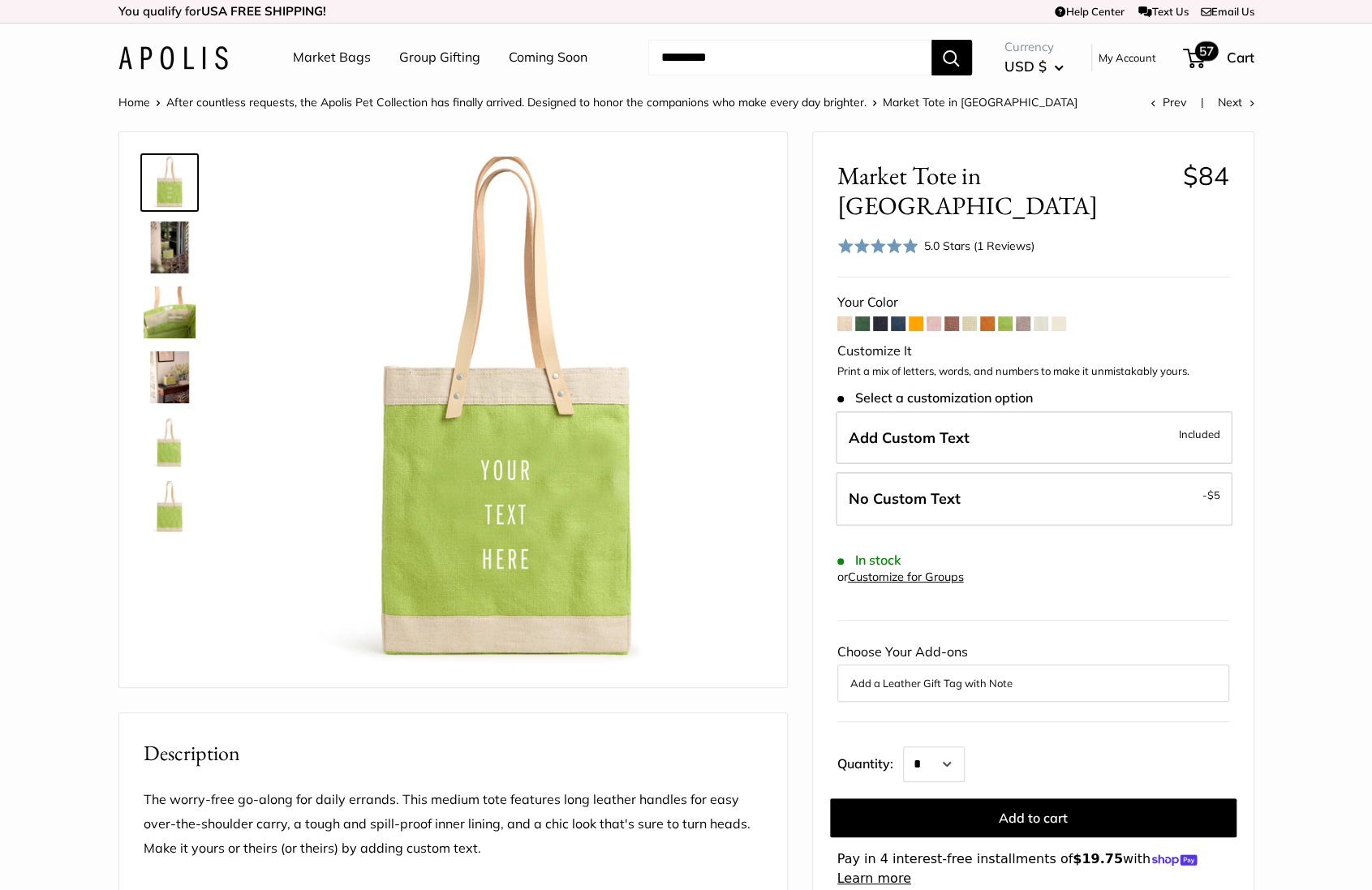
click at [1191, 51] on span "57" at bounding box center [1194, 58] width 22 height 19
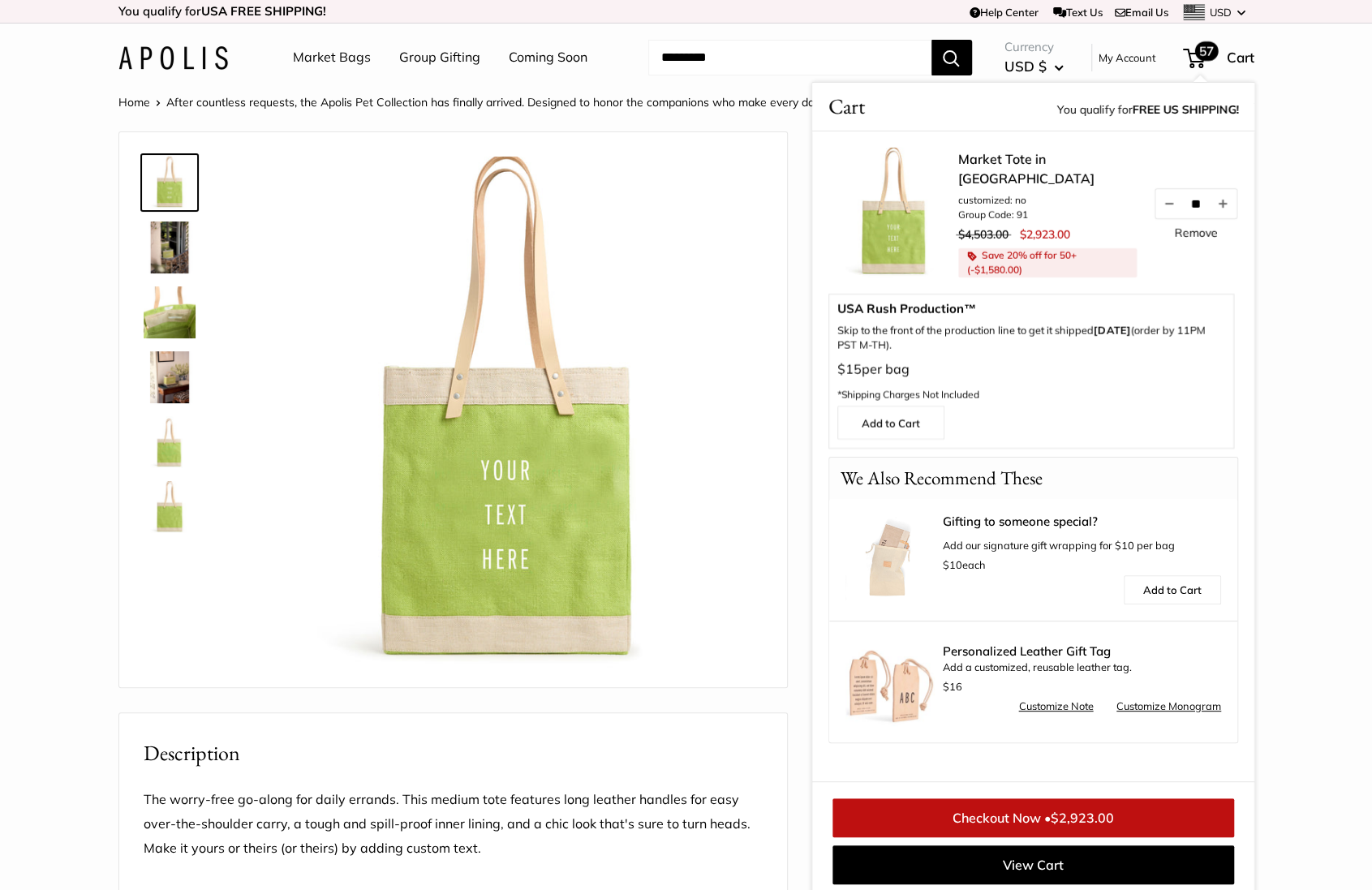
click at [1191, 236] on link "Remove" at bounding box center [1195, 233] width 43 height 11
